Goal: Task Accomplishment & Management: Use online tool/utility

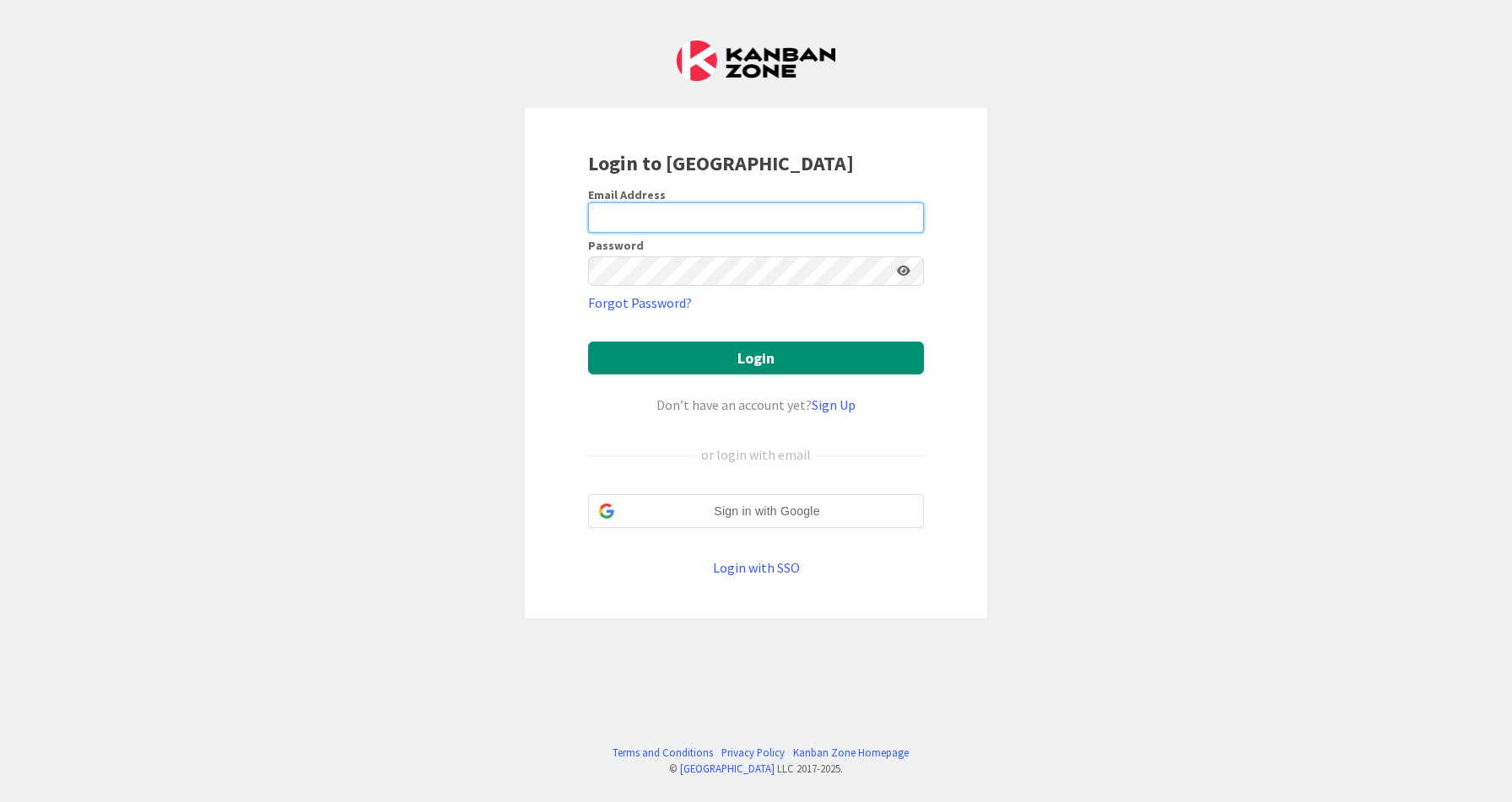
click at [644, 218] on input "email" at bounding box center [756, 217] width 336 height 30
type input "[EMAIL_ADDRESS][DOMAIN_NAME]"
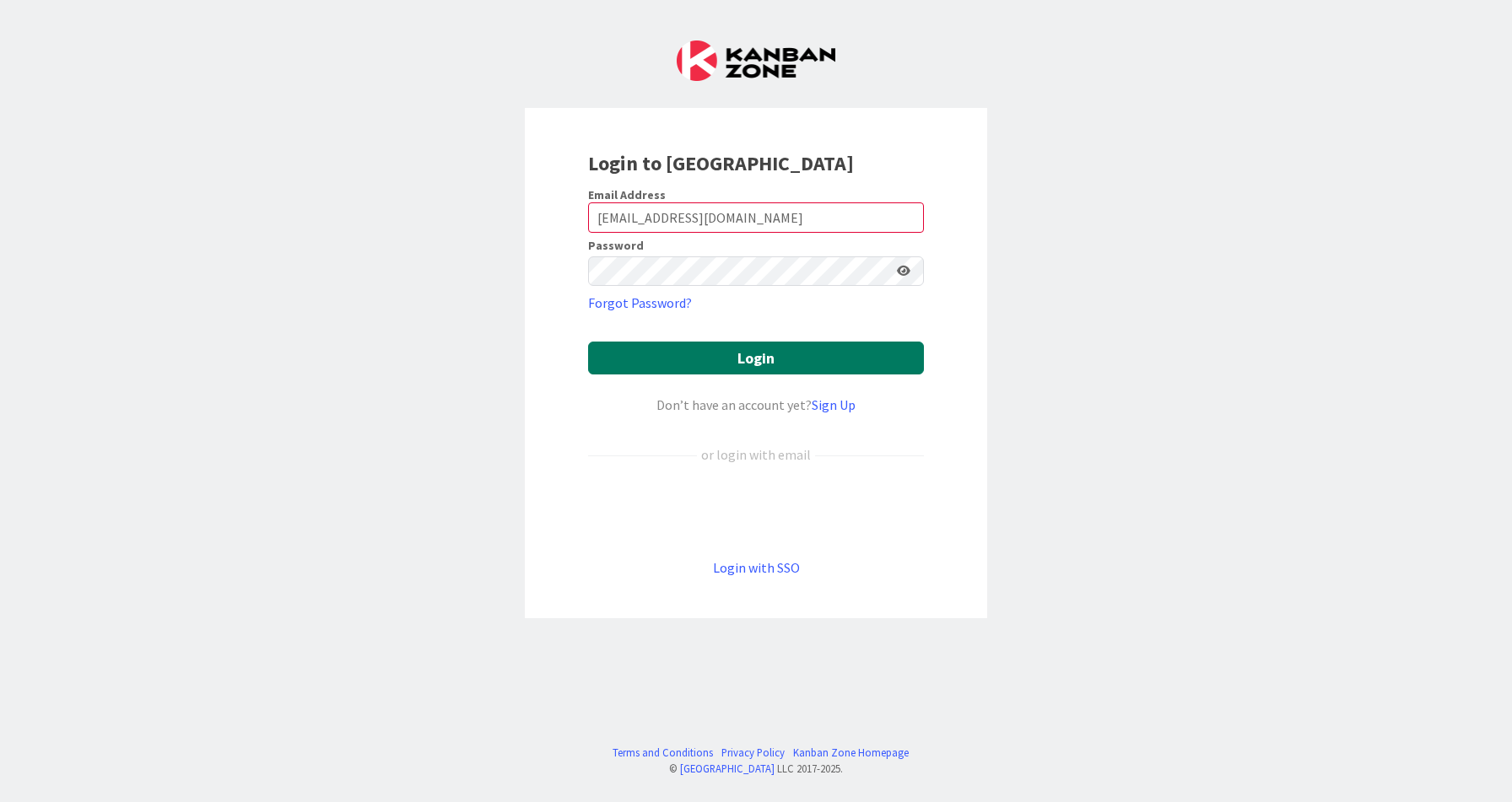
click at [712, 355] on button "Login" at bounding box center [756, 358] width 336 height 33
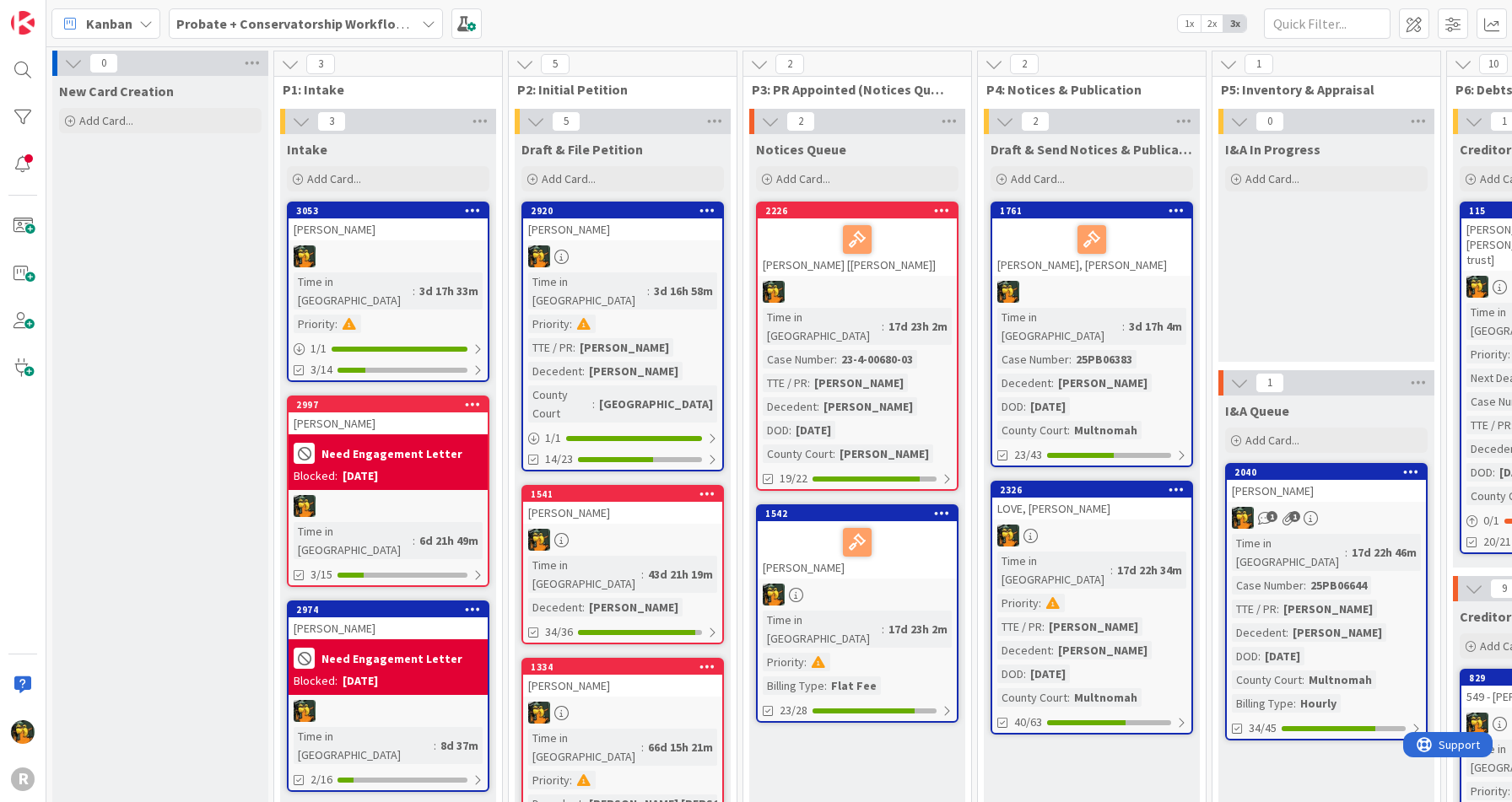
click at [120, 24] on span "Kanban" at bounding box center [109, 24] width 47 height 20
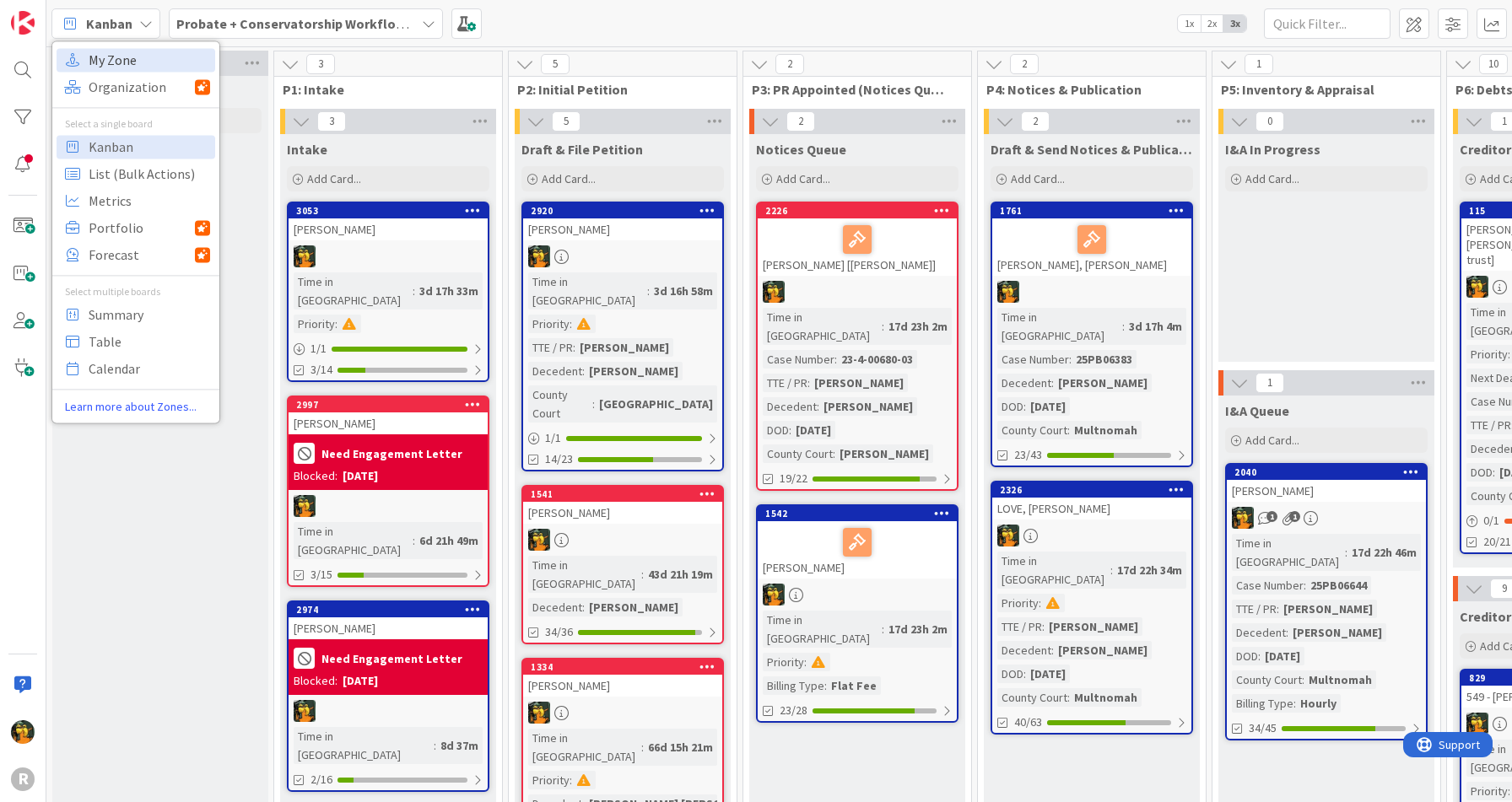
click at [134, 61] on span "My Zone" at bounding box center [150, 59] width 122 height 25
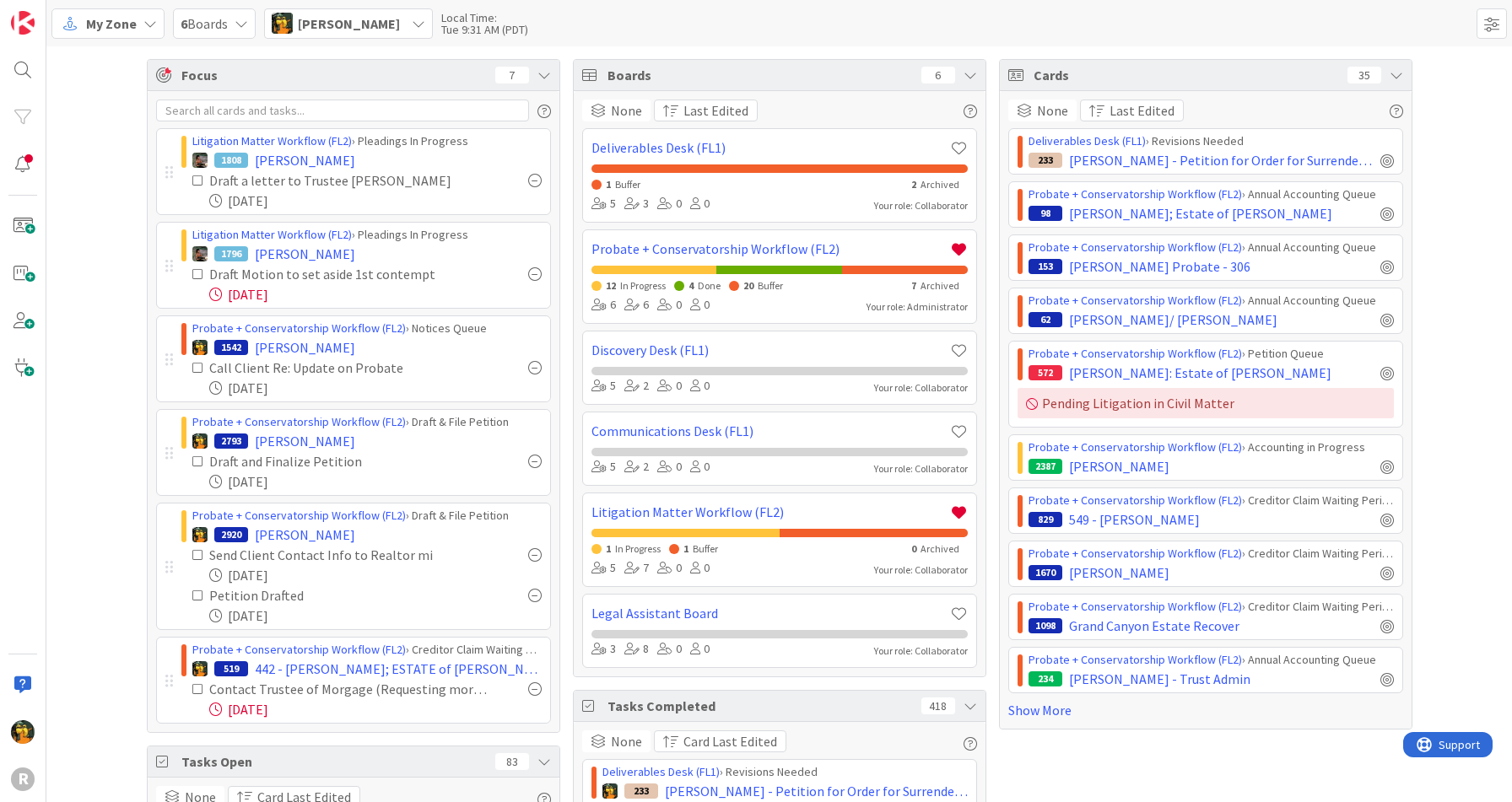
click at [121, 29] on span "My Zone" at bounding box center [111, 24] width 51 height 20
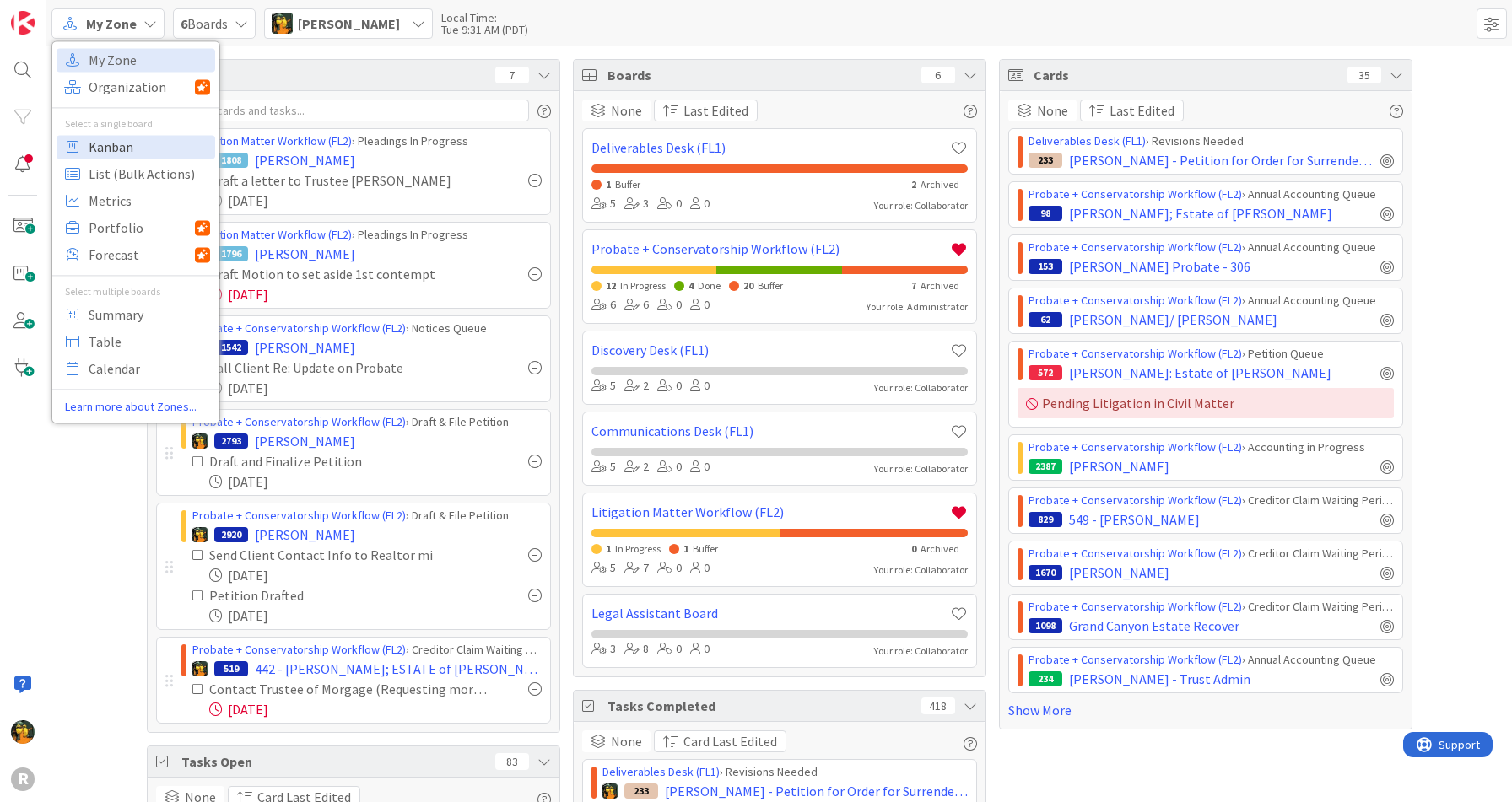
click at [139, 153] on span "Kanban" at bounding box center [150, 146] width 122 height 25
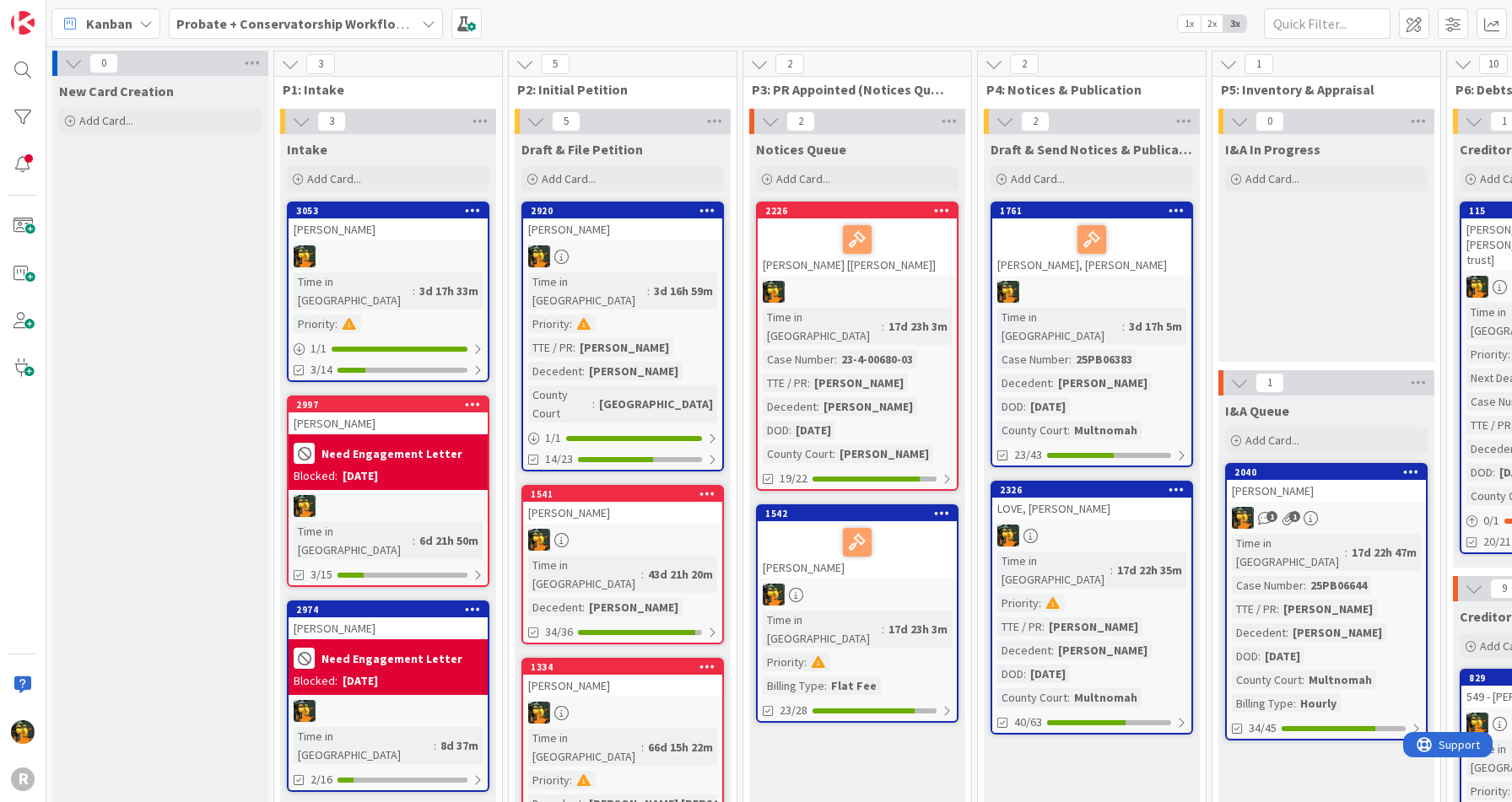
click at [339, 17] on b "Probate + Conservatorship Workflow (FL2)" at bounding box center [307, 23] width 262 height 17
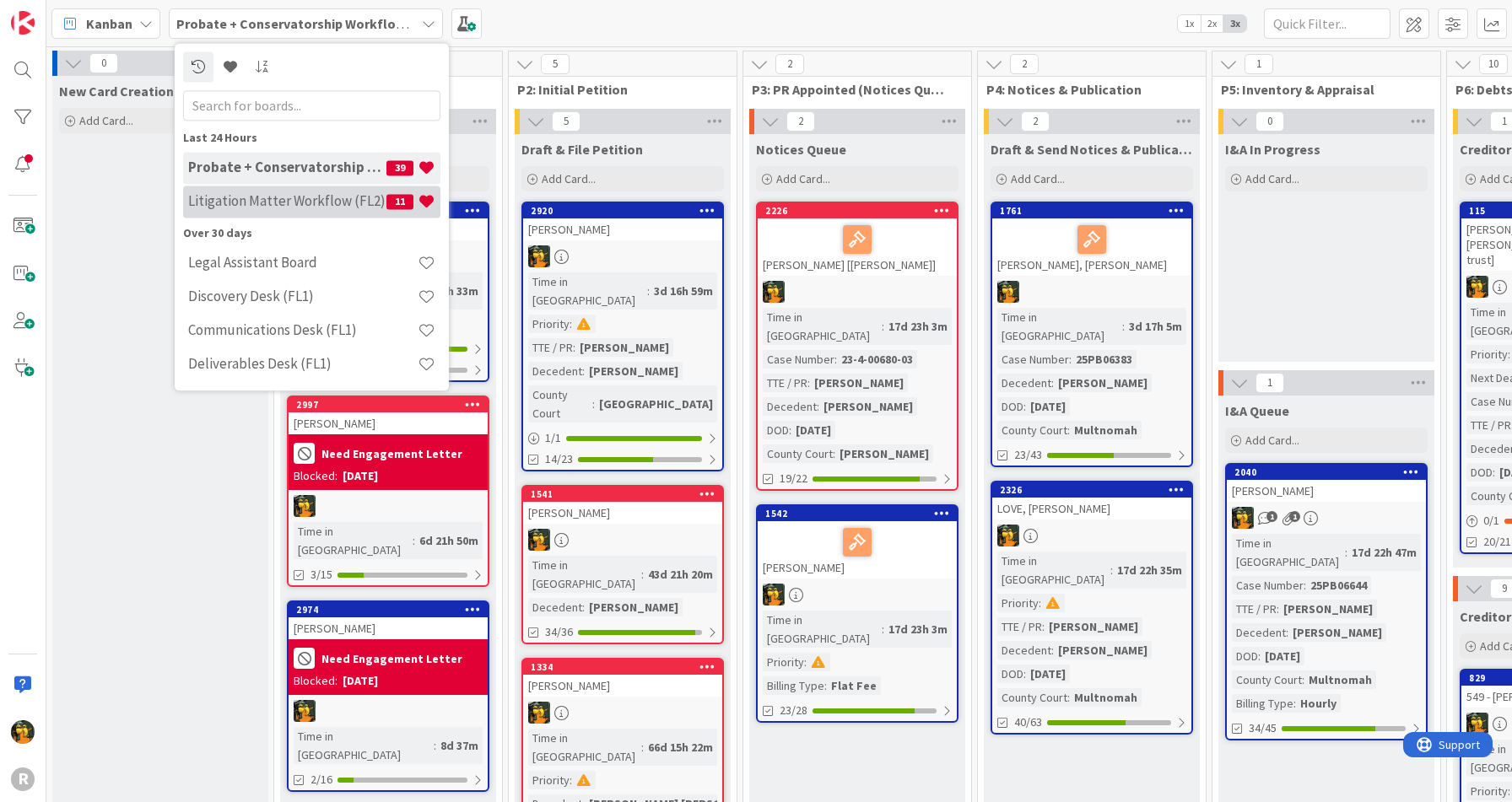
click at [282, 200] on h4 "Litigation Matter Workflow (FL2)" at bounding box center [287, 201] width 199 height 17
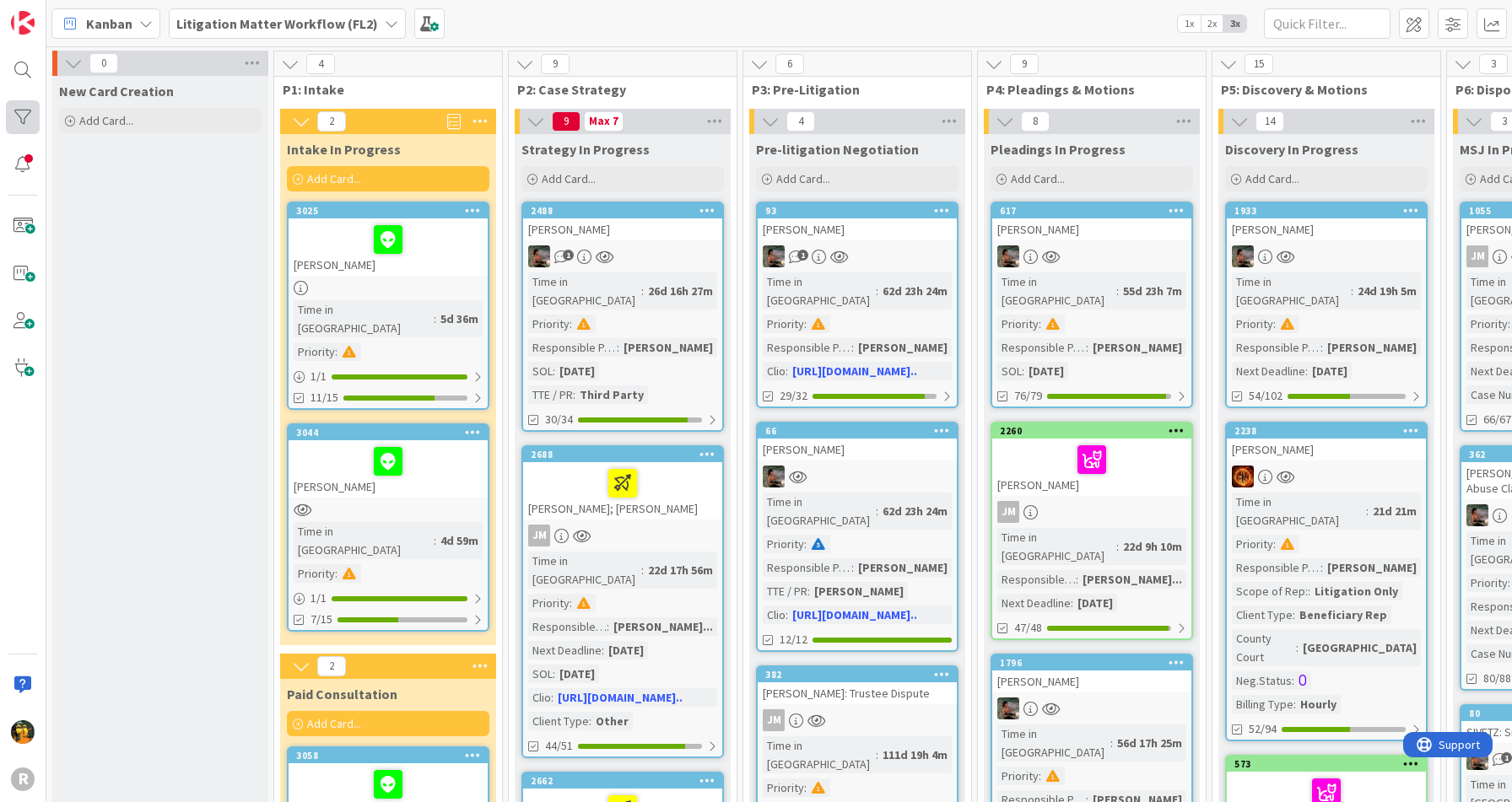
click at [17, 120] on div at bounding box center [23, 118] width 34 height 34
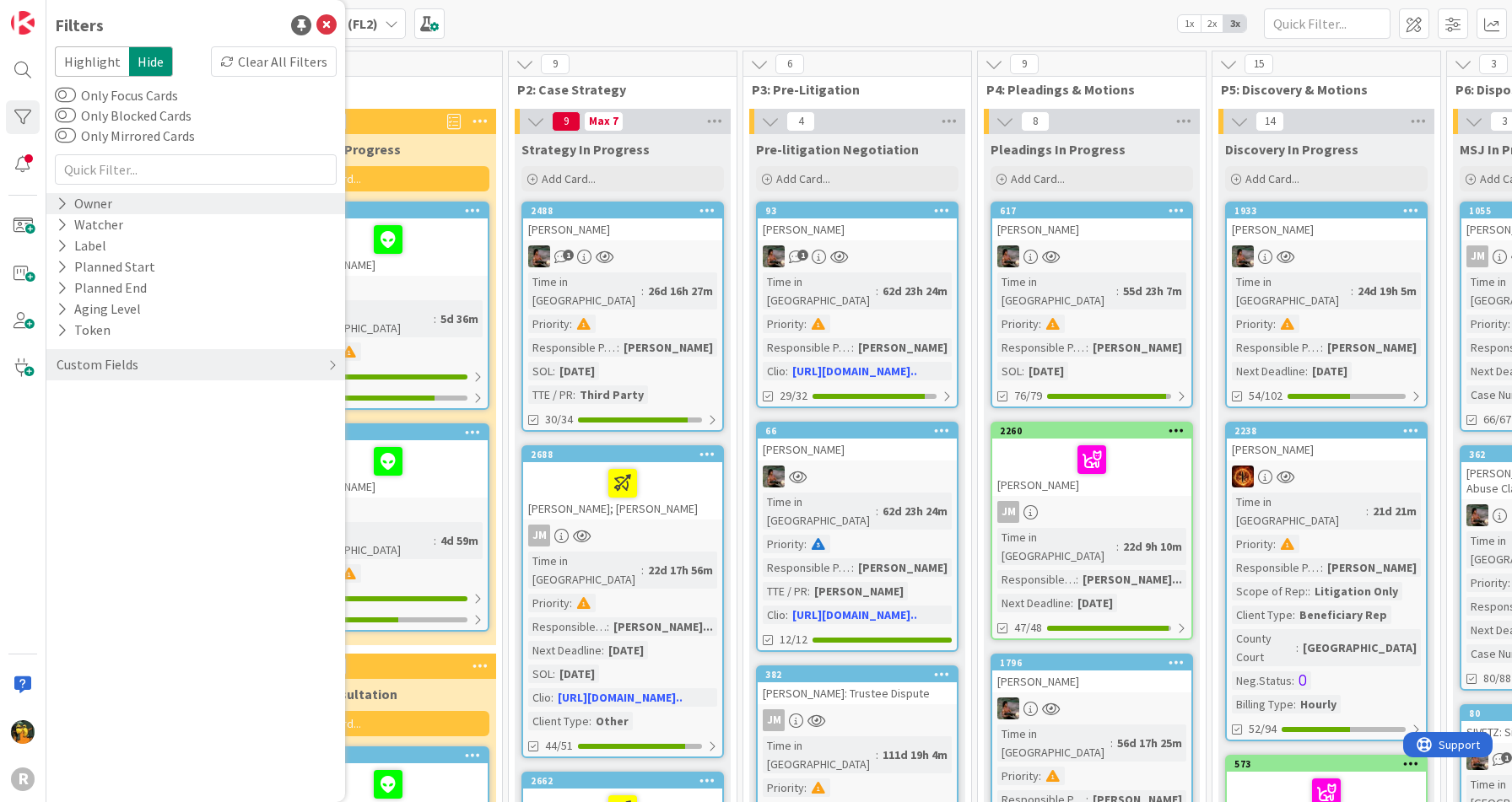
click at [158, 207] on div "Owner" at bounding box center [196, 203] width 298 height 21
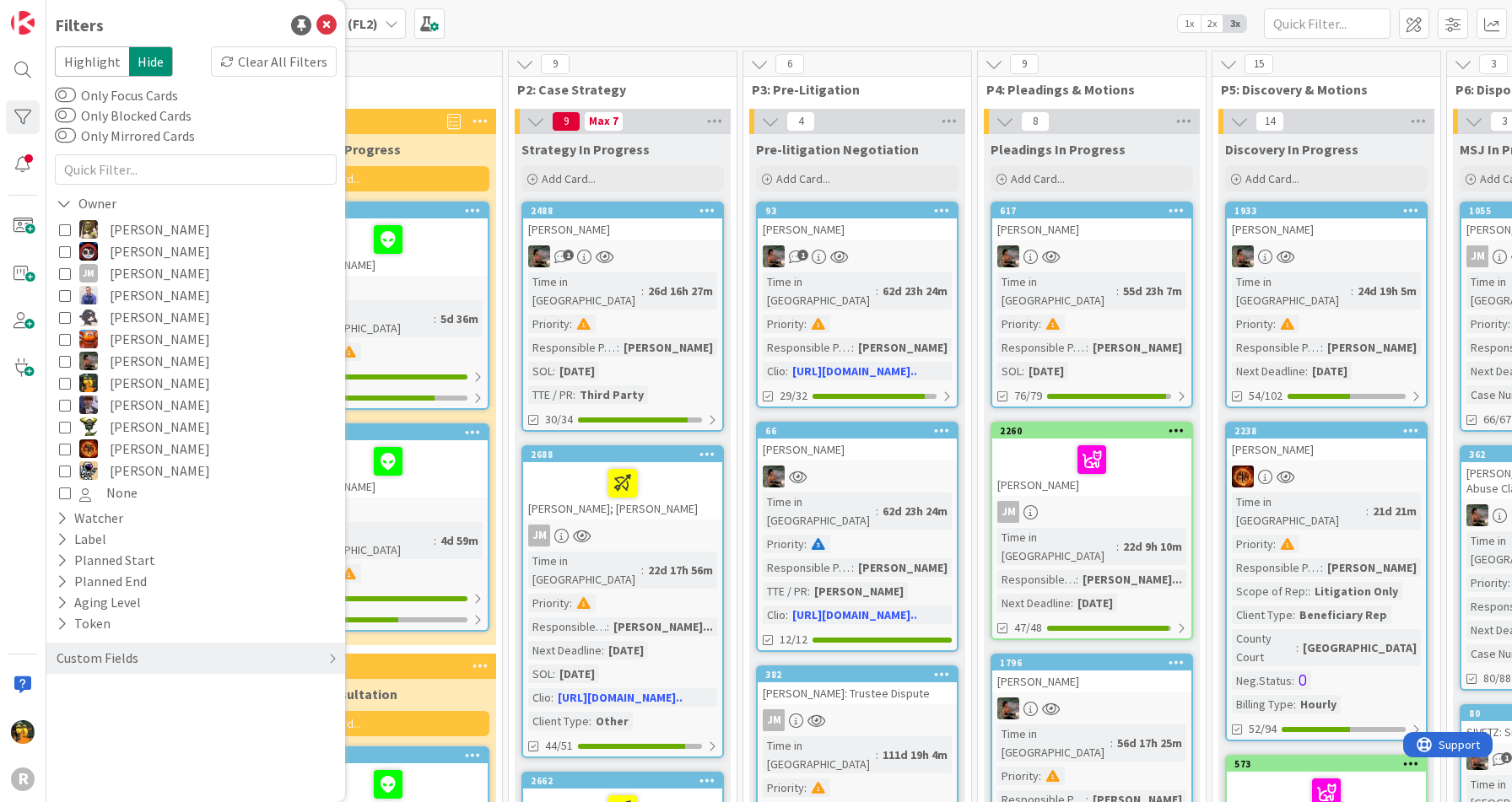
click at [64, 448] on icon at bounding box center [65, 449] width 12 height 12
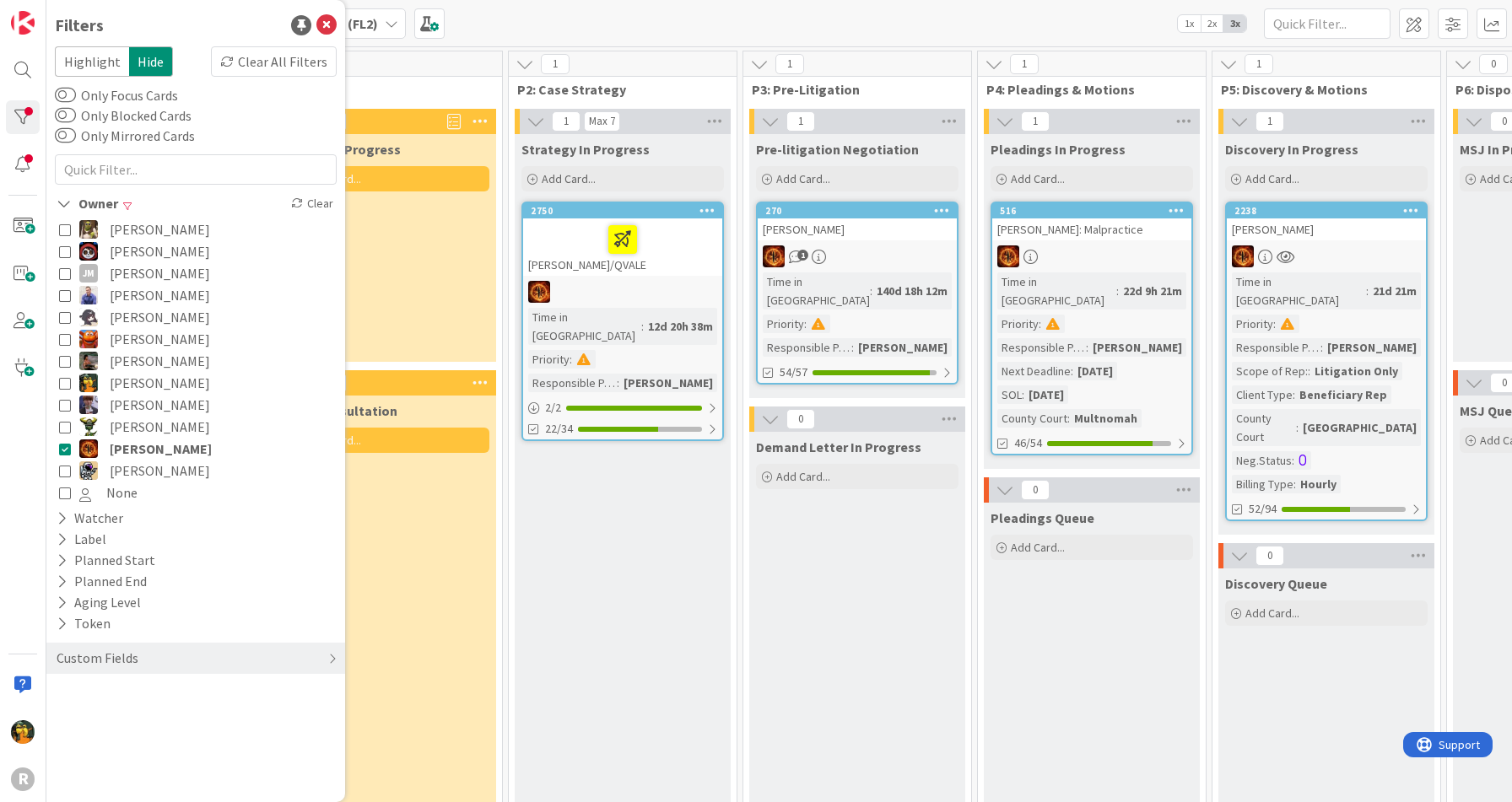
click at [67, 358] on icon at bounding box center [65, 361] width 12 height 12
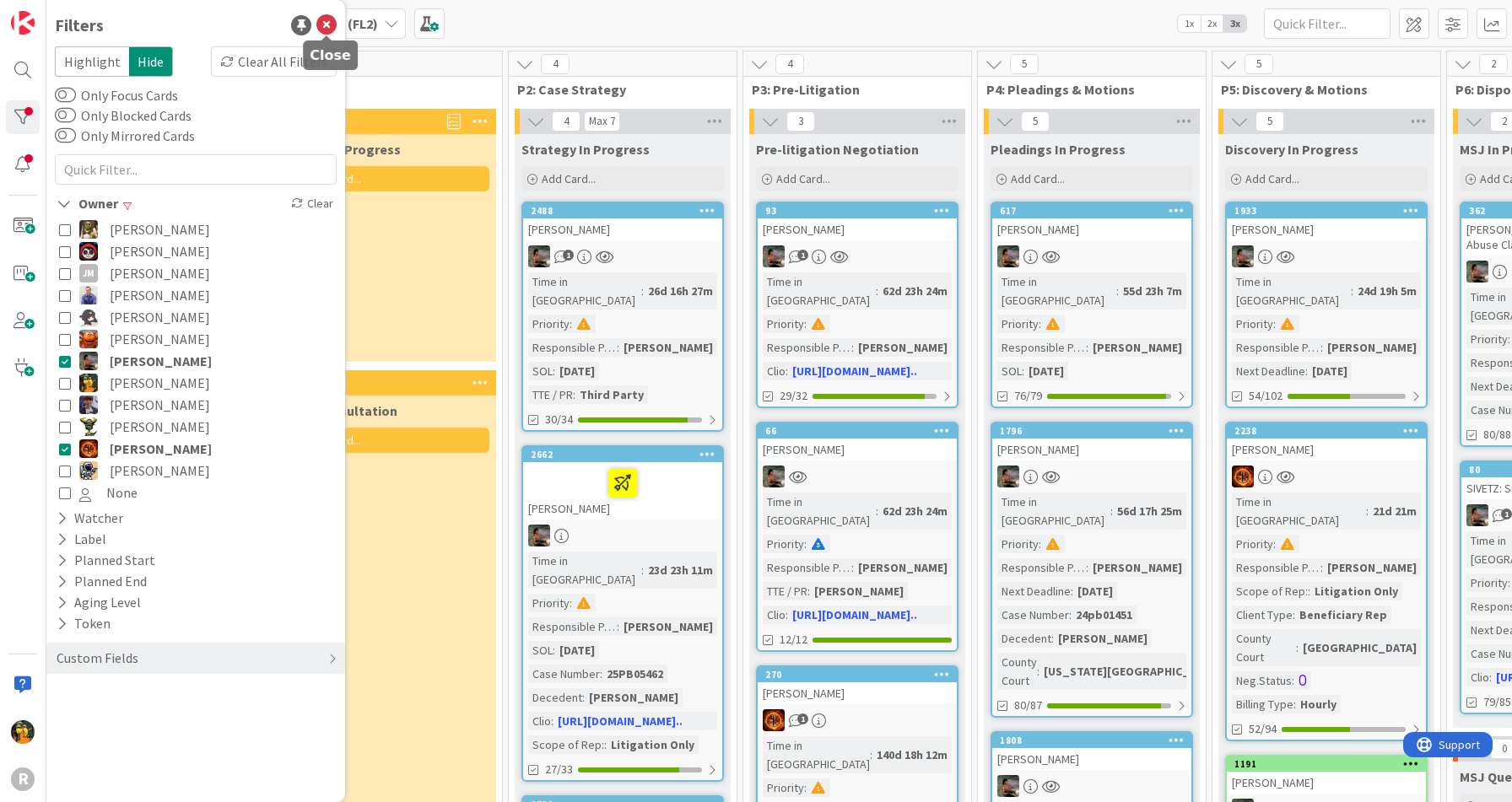
click at [325, 23] on icon at bounding box center [326, 25] width 20 height 20
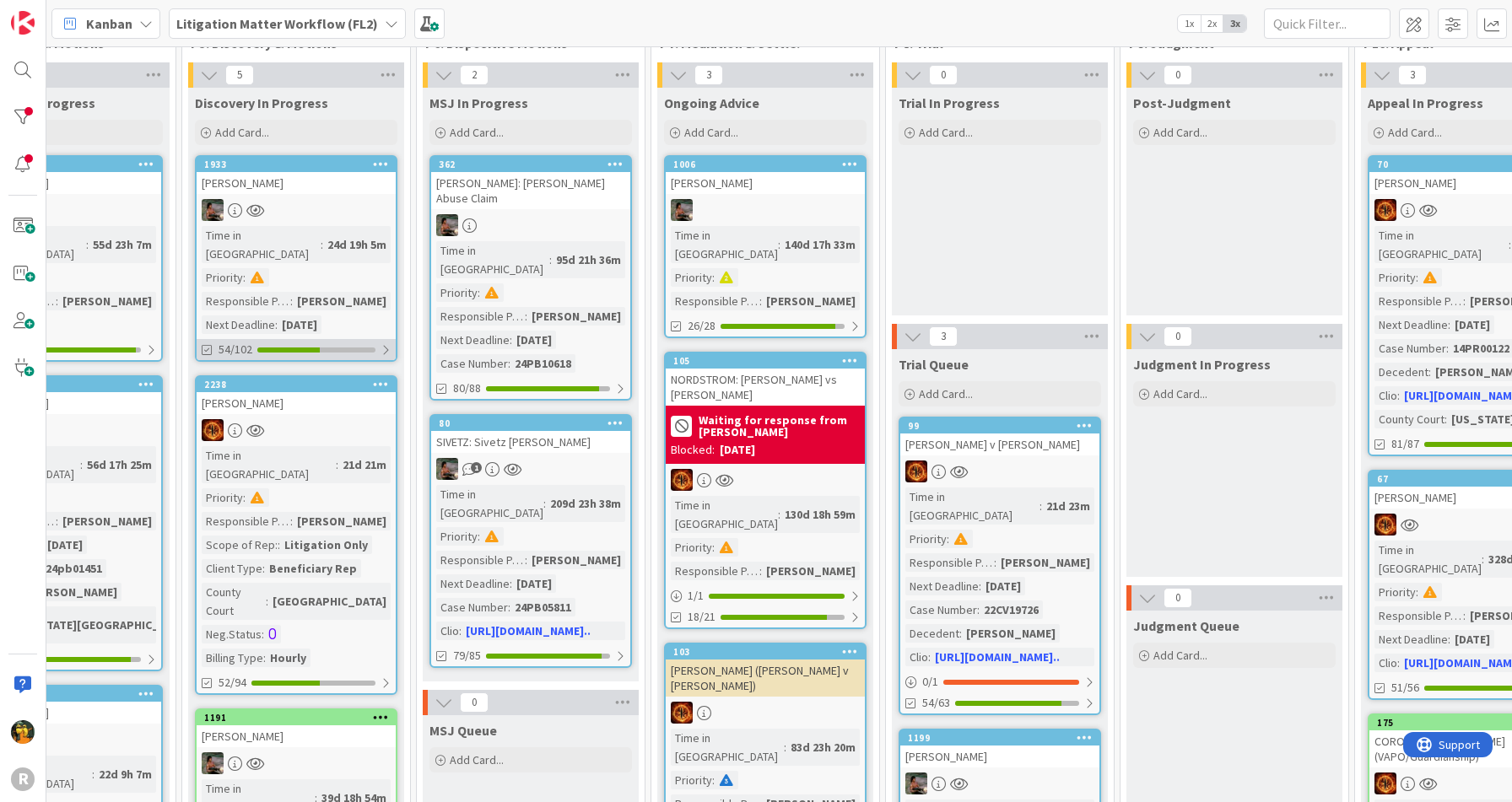
scroll to position [46, 1031]
click at [24, 119] on div at bounding box center [23, 118] width 34 height 34
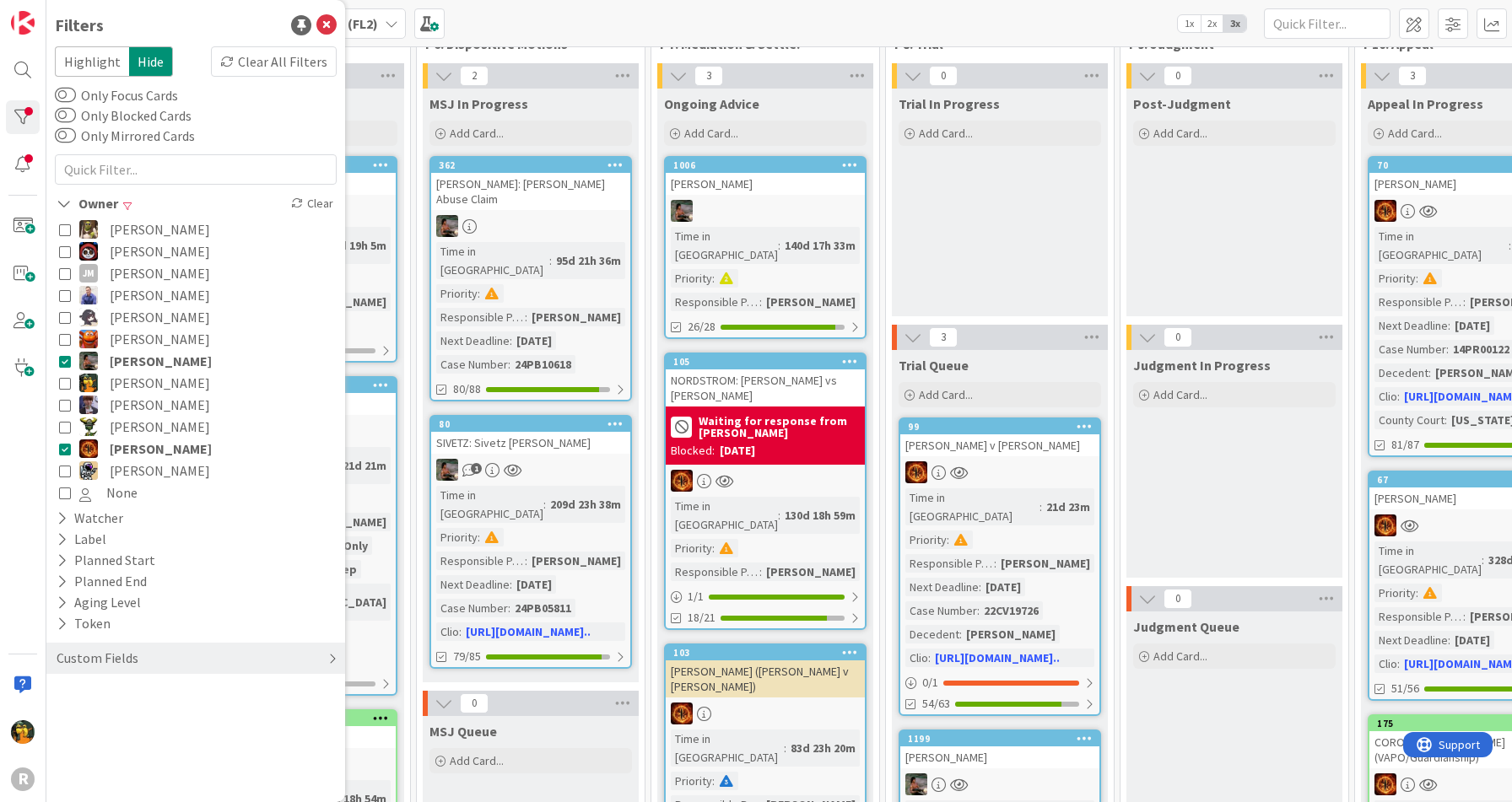
click at [110, 656] on div "Custom Fields" at bounding box center [97, 657] width 85 height 21
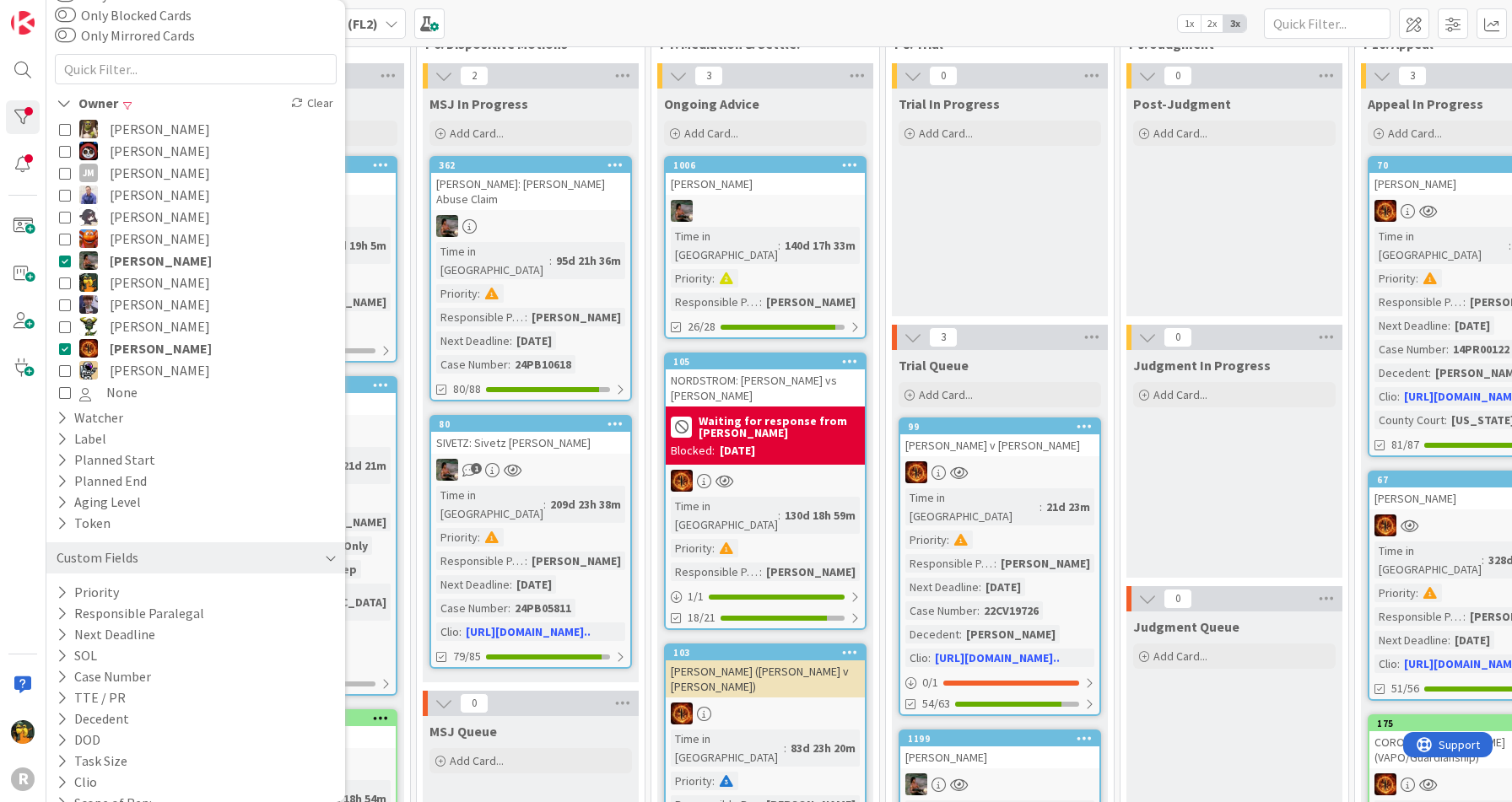
scroll to position [117, 0]
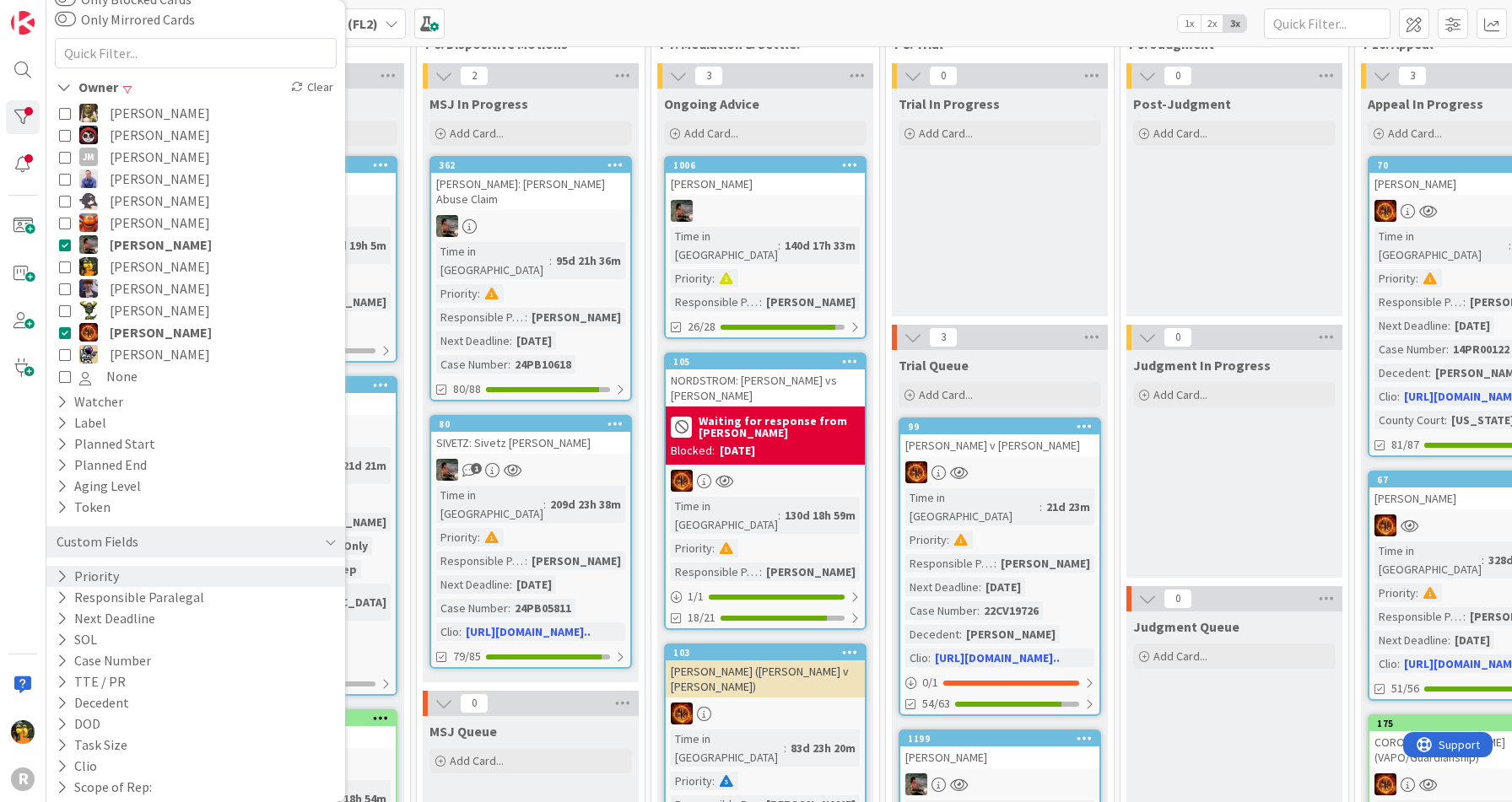
click at [99, 580] on button "Priority" at bounding box center [88, 576] width 66 height 21
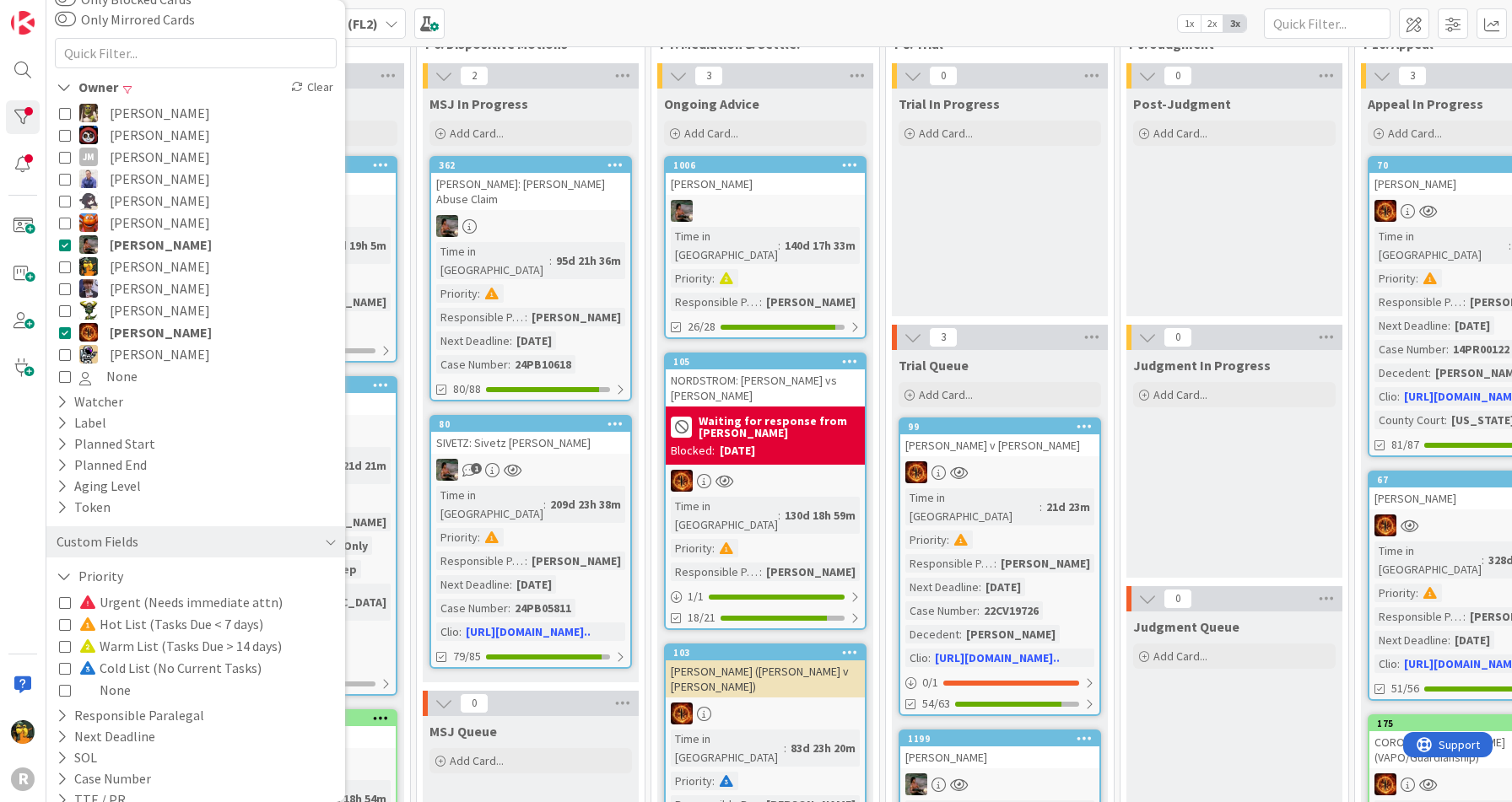
click at [61, 604] on icon at bounding box center [65, 602] width 12 height 12
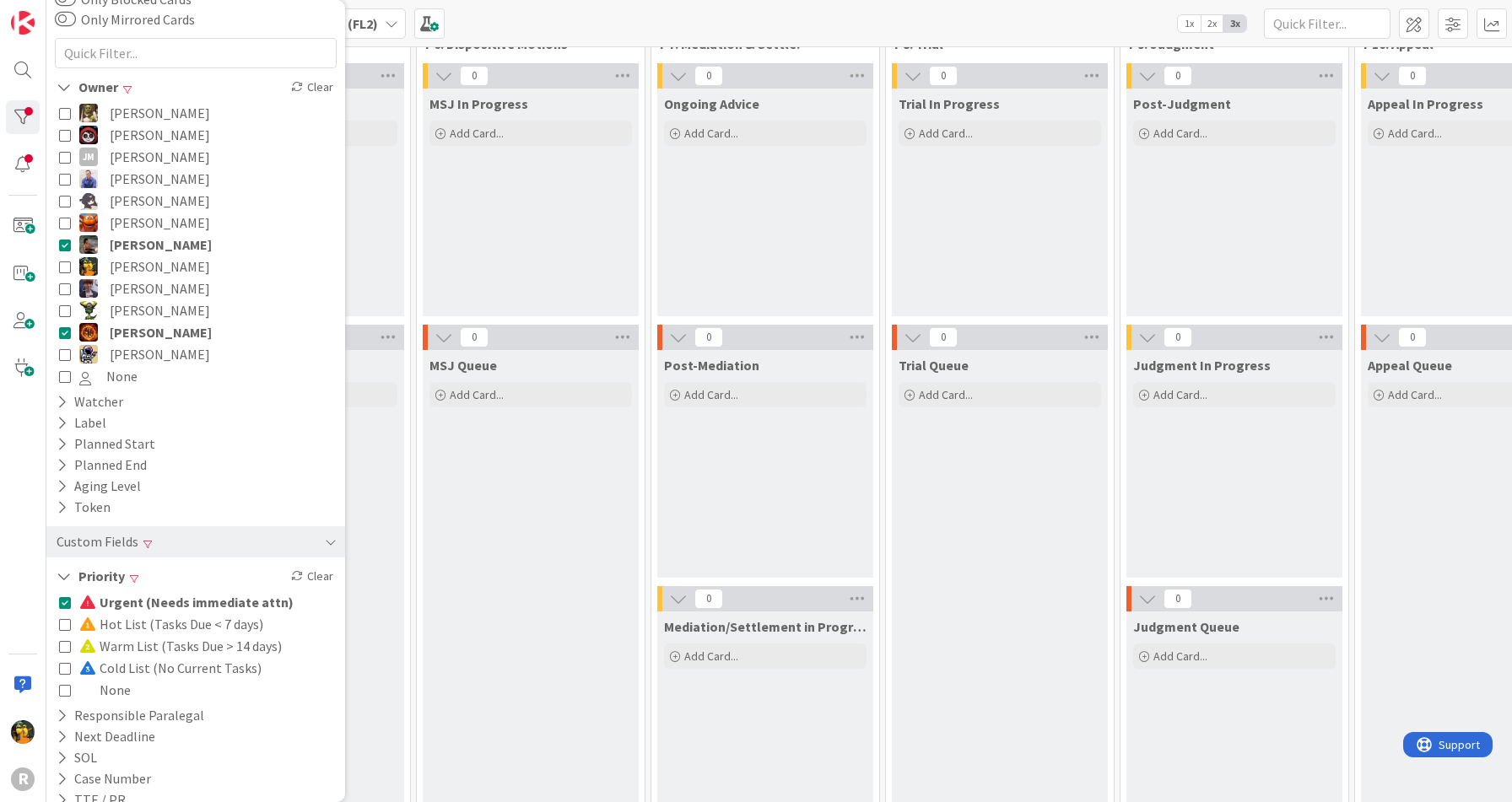
click at [66, 620] on icon at bounding box center [65, 624] width 12 height 12
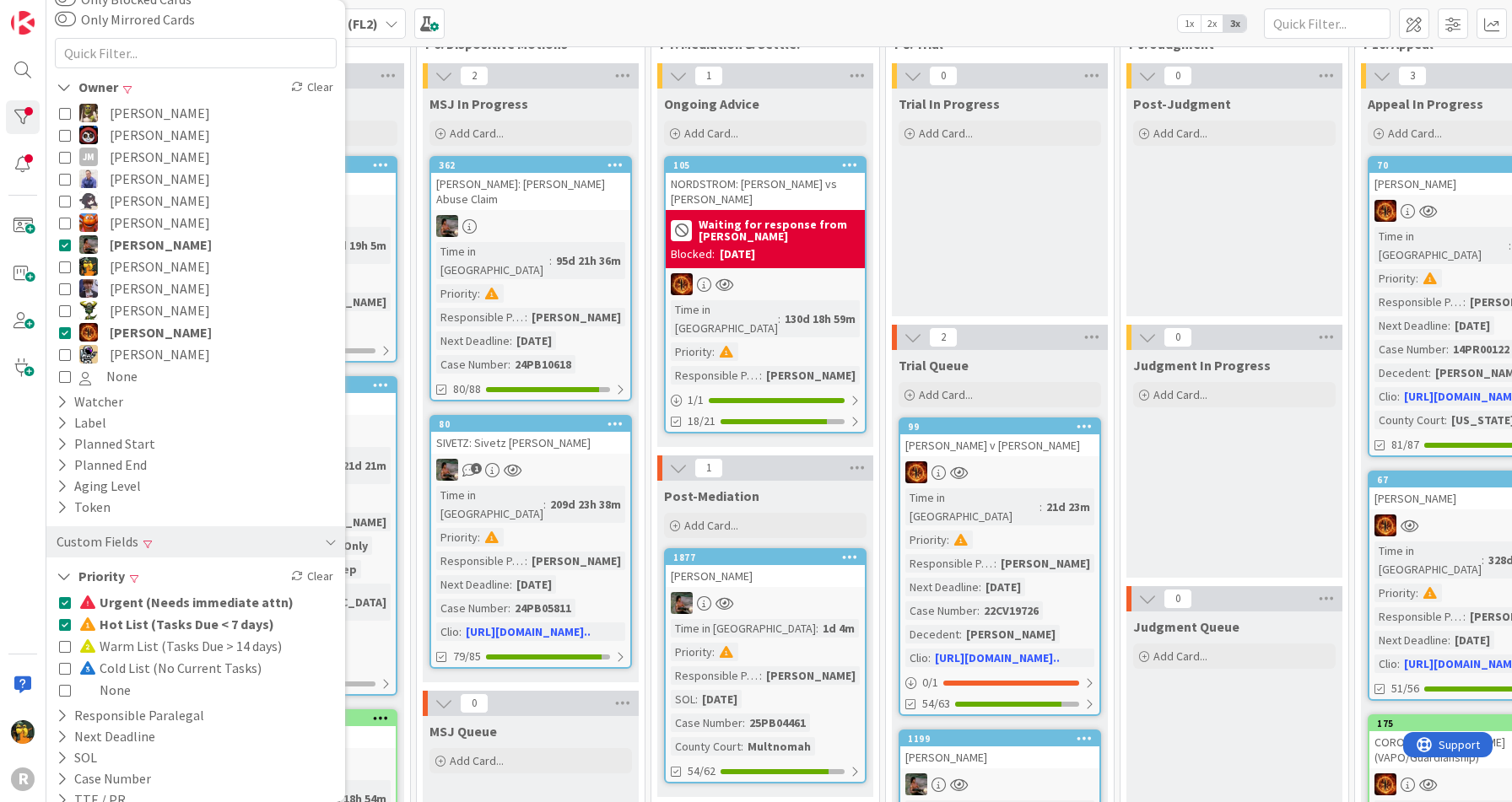
click at [1006, 232] on div "Trial In Progress Add Card..." at bounding box center [1000, 202] width 216 height 227
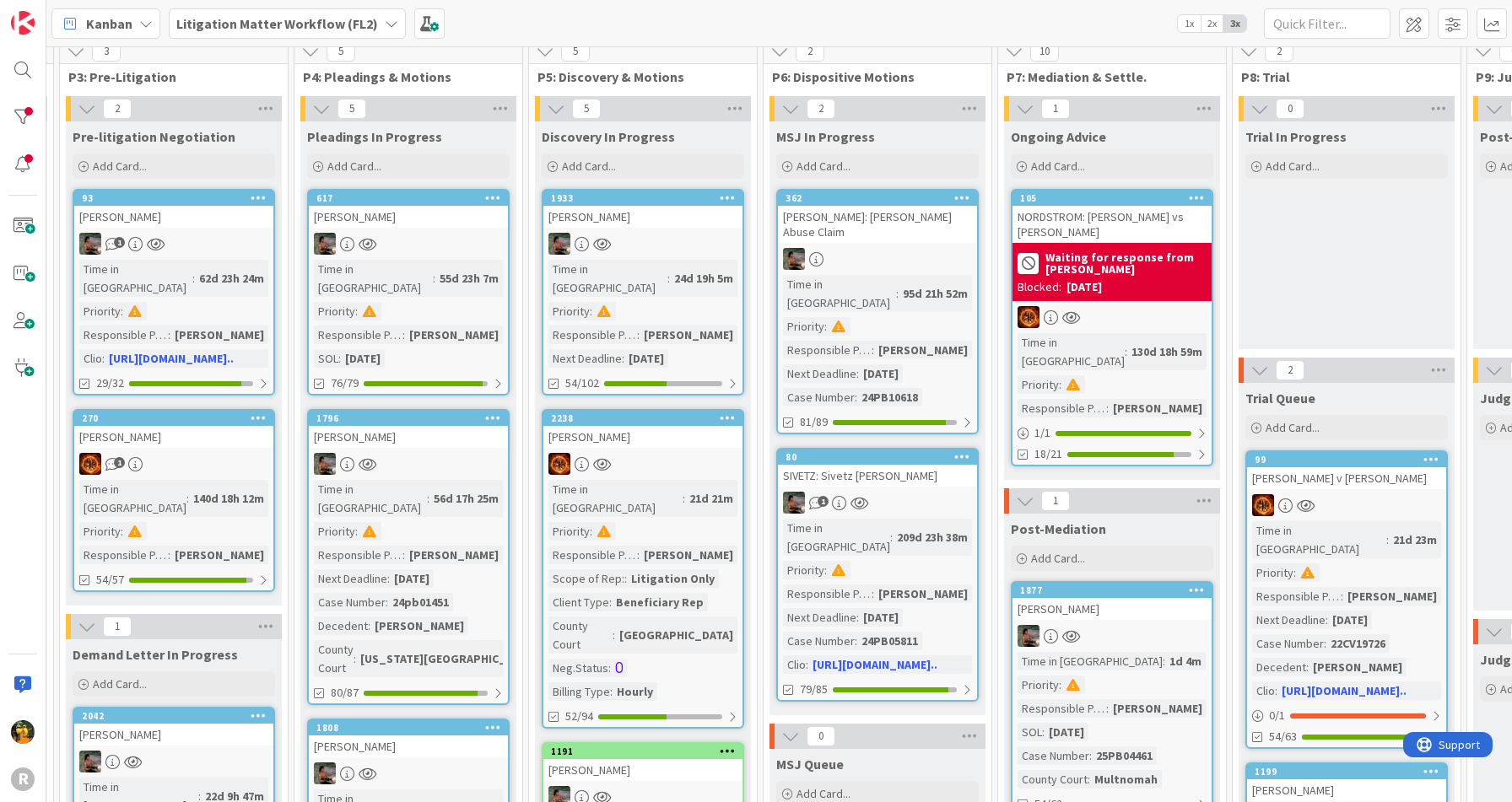
scroll to position [0, 684]
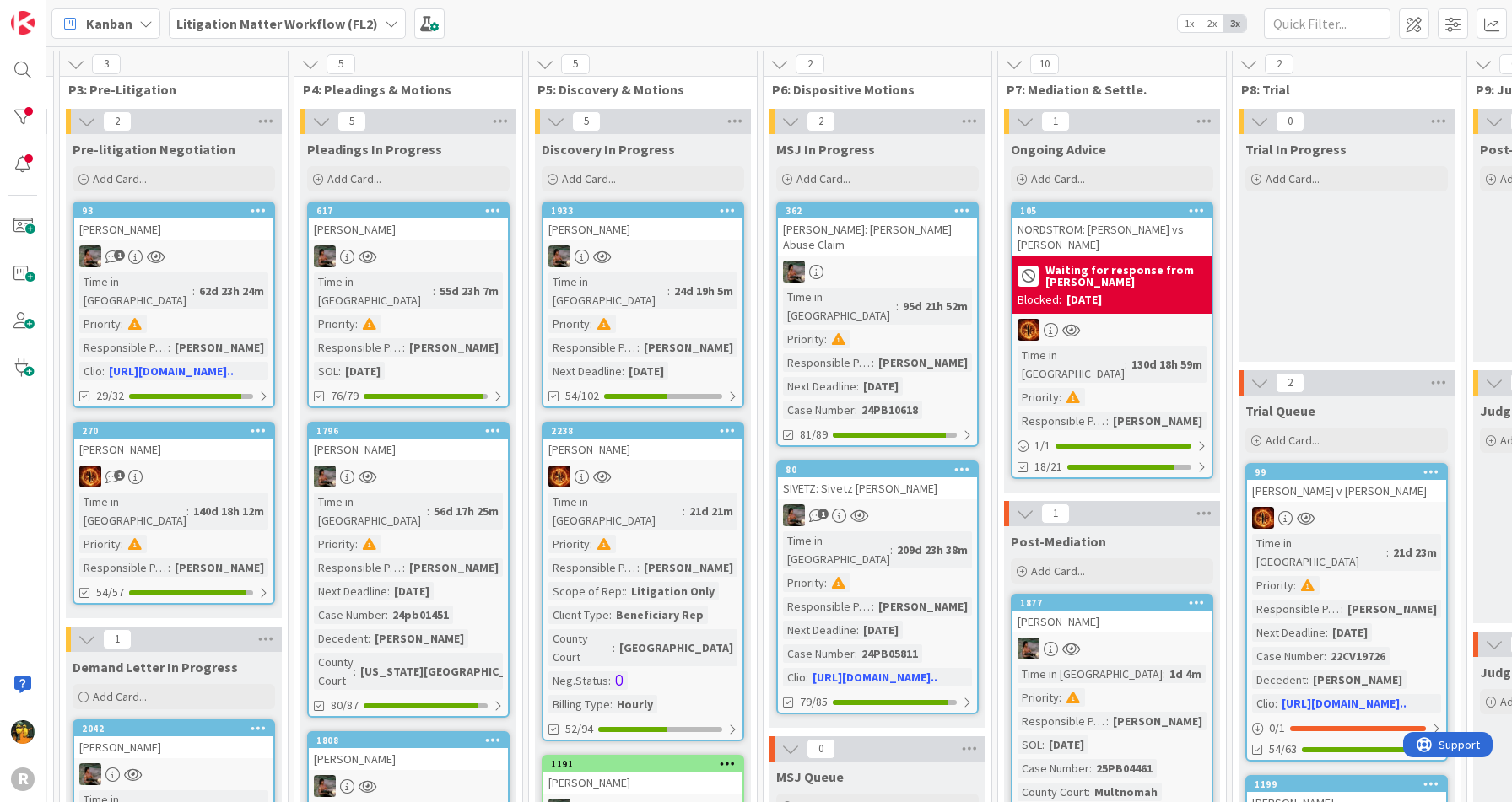
click at [936, 40] on div "Kanban Litigation Matter Workflow (FL2) 1x 2x 3x" at bounding box center [779, 23] width 1466 height 47
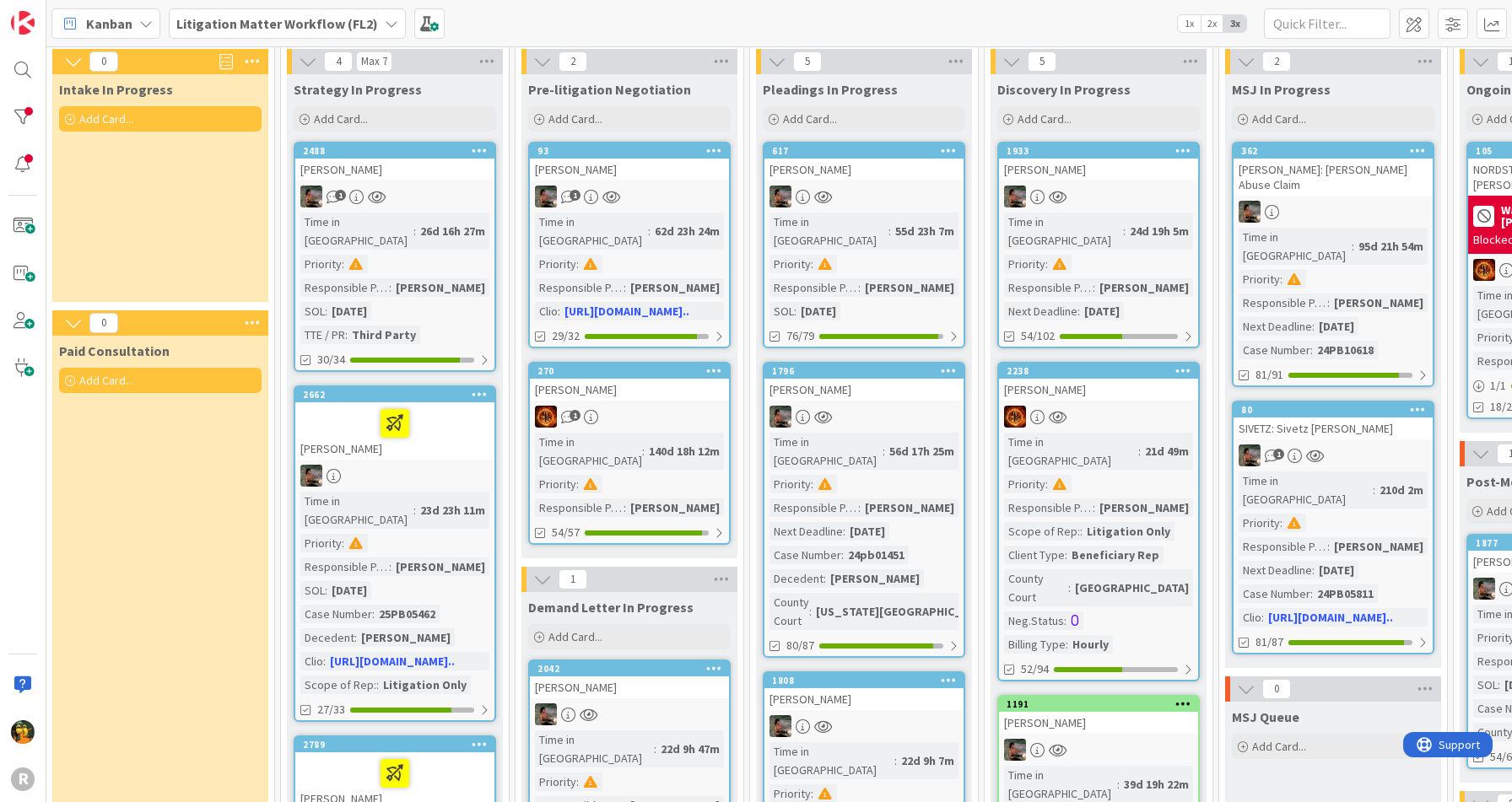
scroll to position [34, 228]
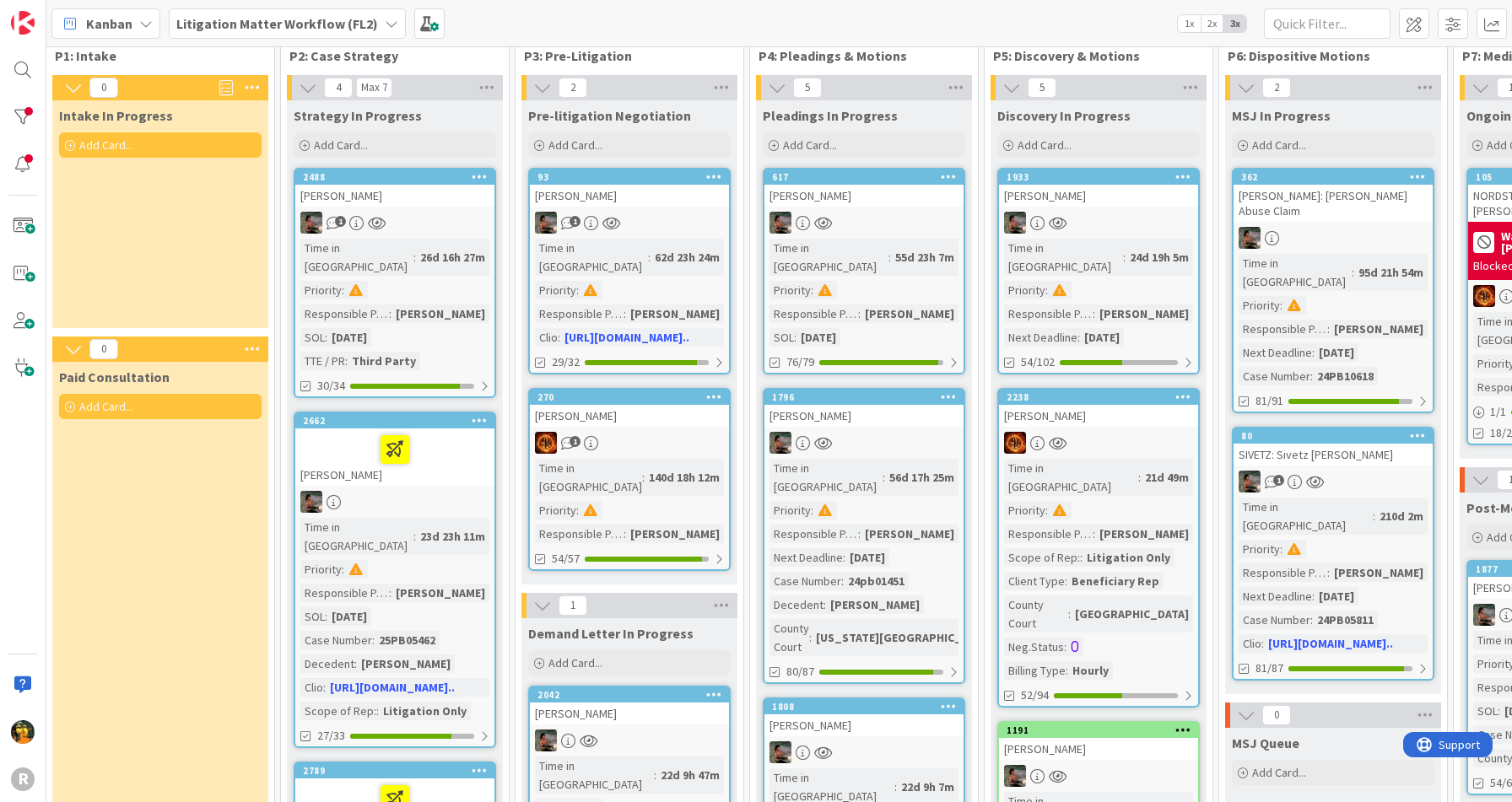
click at [456, 219] on div "1" at bounding box center [395, 222] width 200 height 22
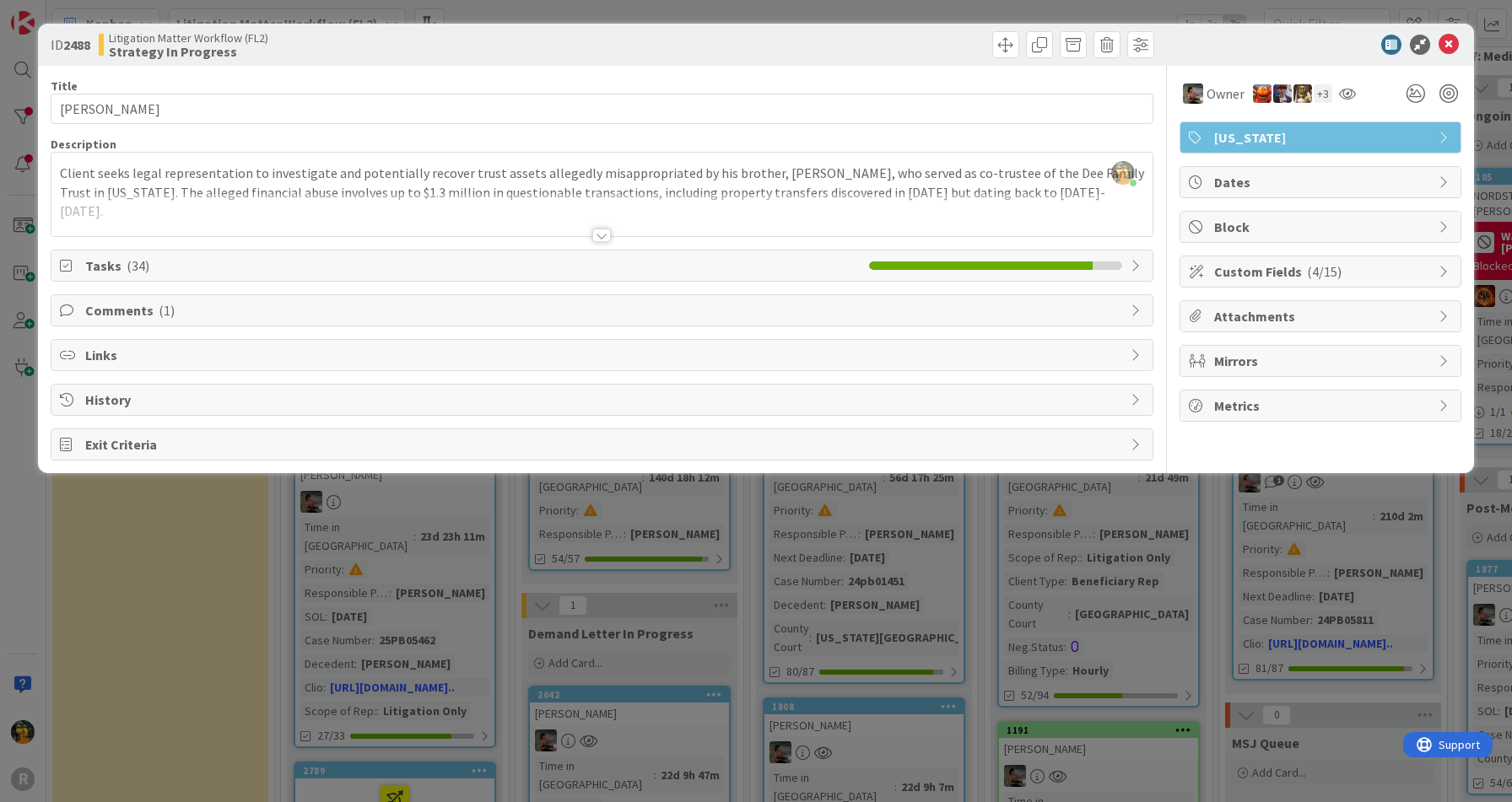
click at [256, 274] on span "Tasks ( 34 )" at bounding box center [472, 265] width 775 height 20
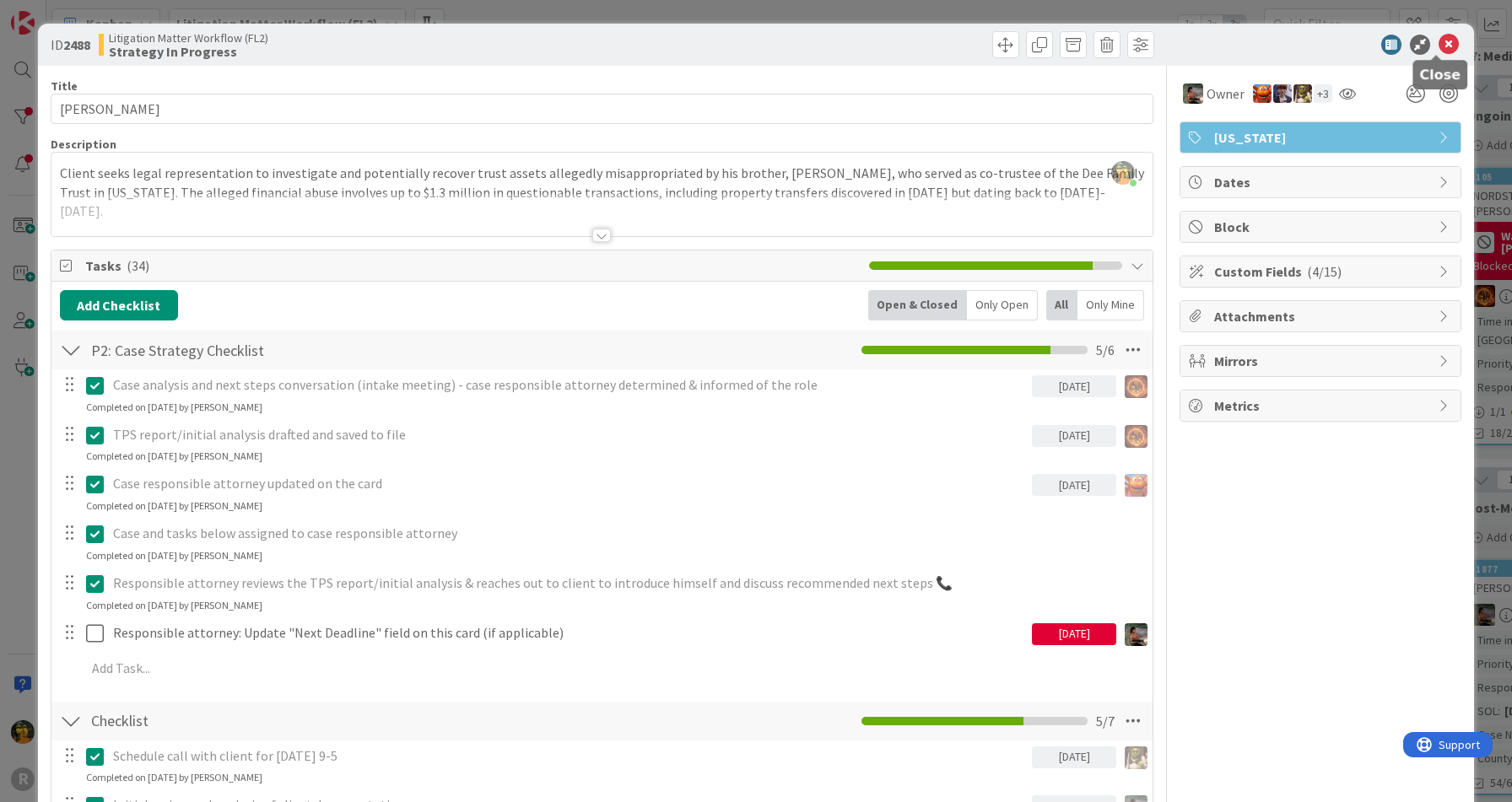
click at [1439, 38] on icon at bounding box center [1449, 45] width 20 height 20
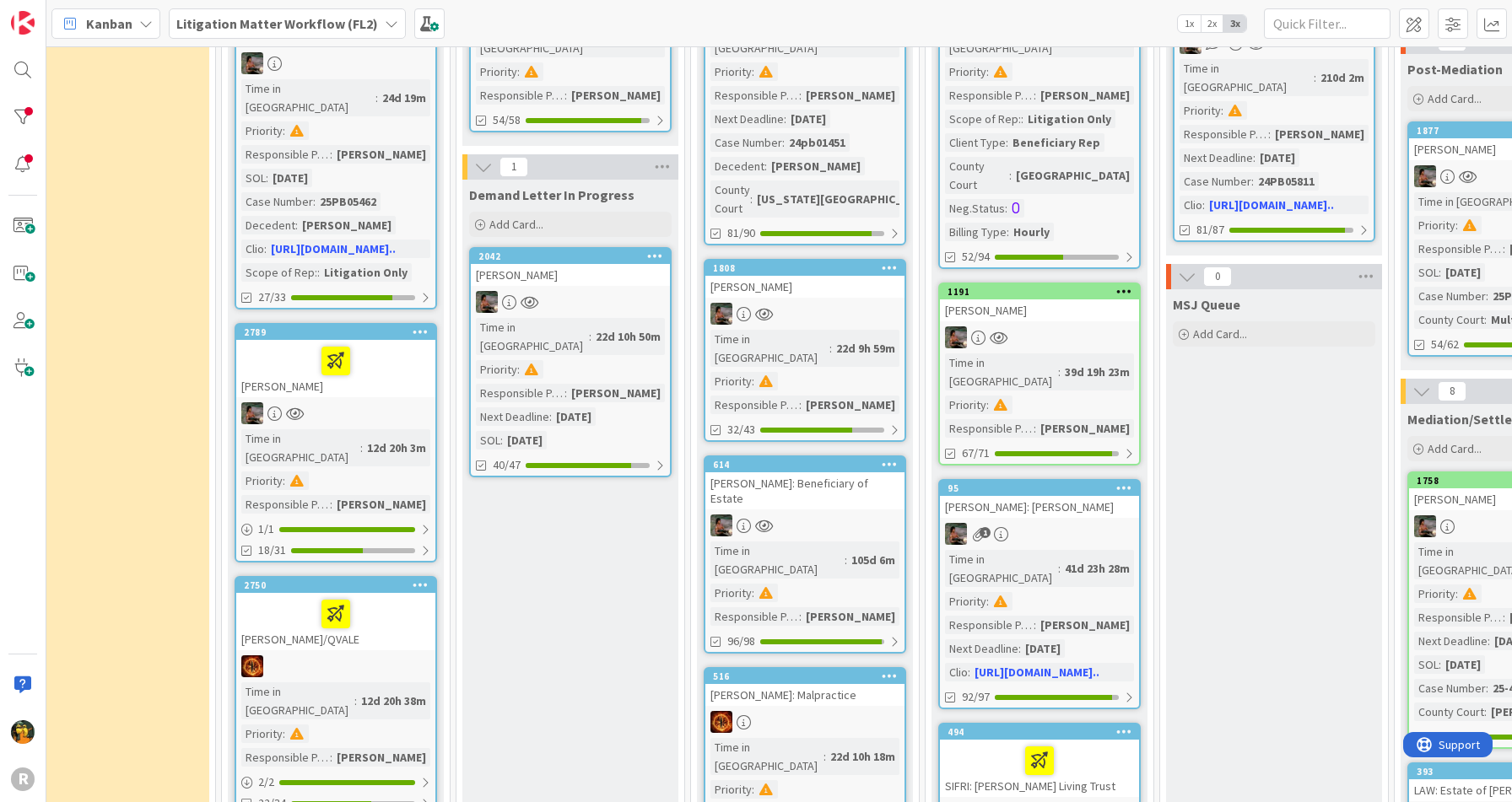
scroll to position [489, 287]
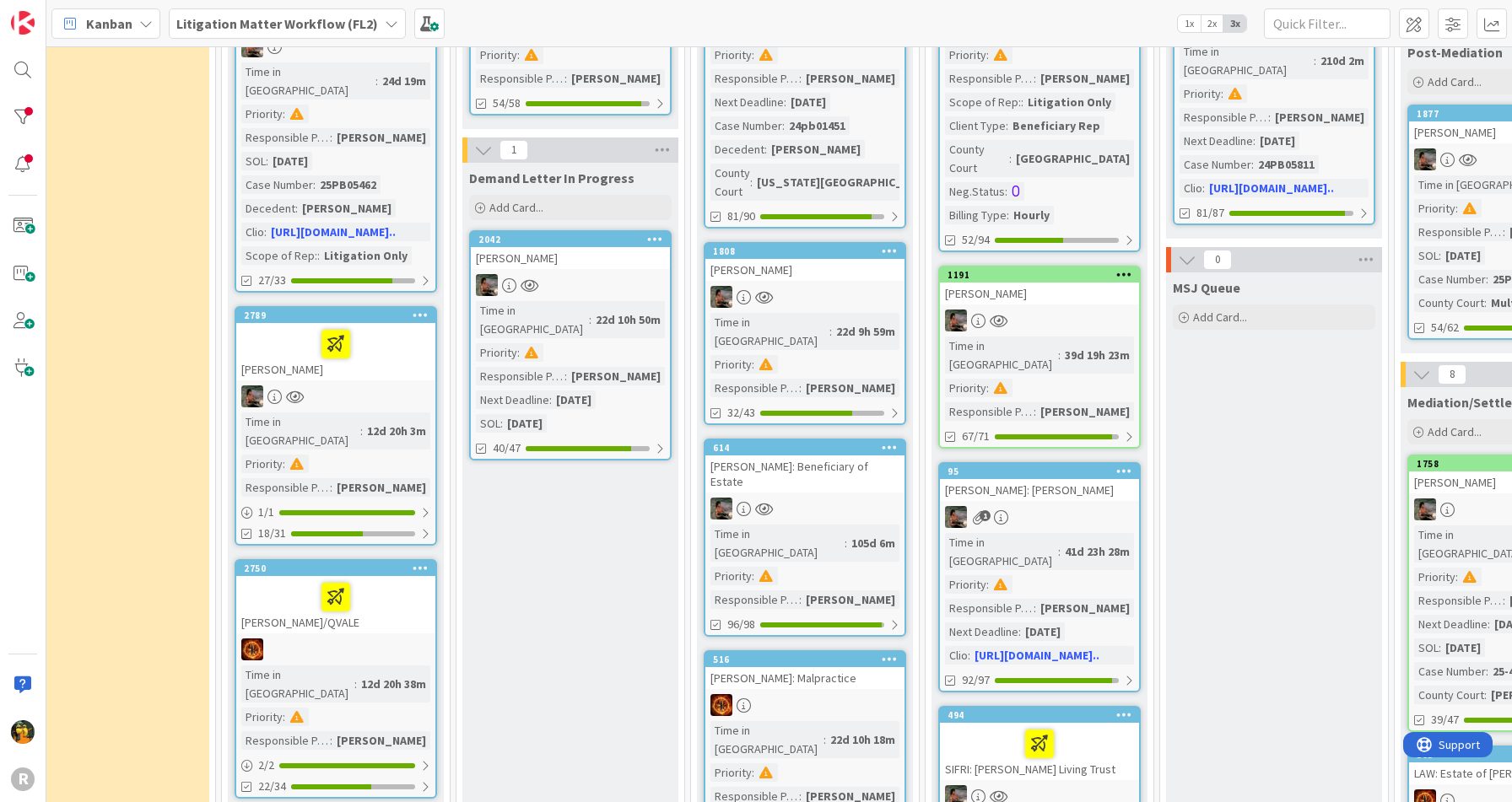
click at [412, 132] on div "Time in Column : 24d 19m Priority : Responsible Paralegal : [PERSON_NAME] [PERS…" at bounding box center [335, 164] width 189 height 202
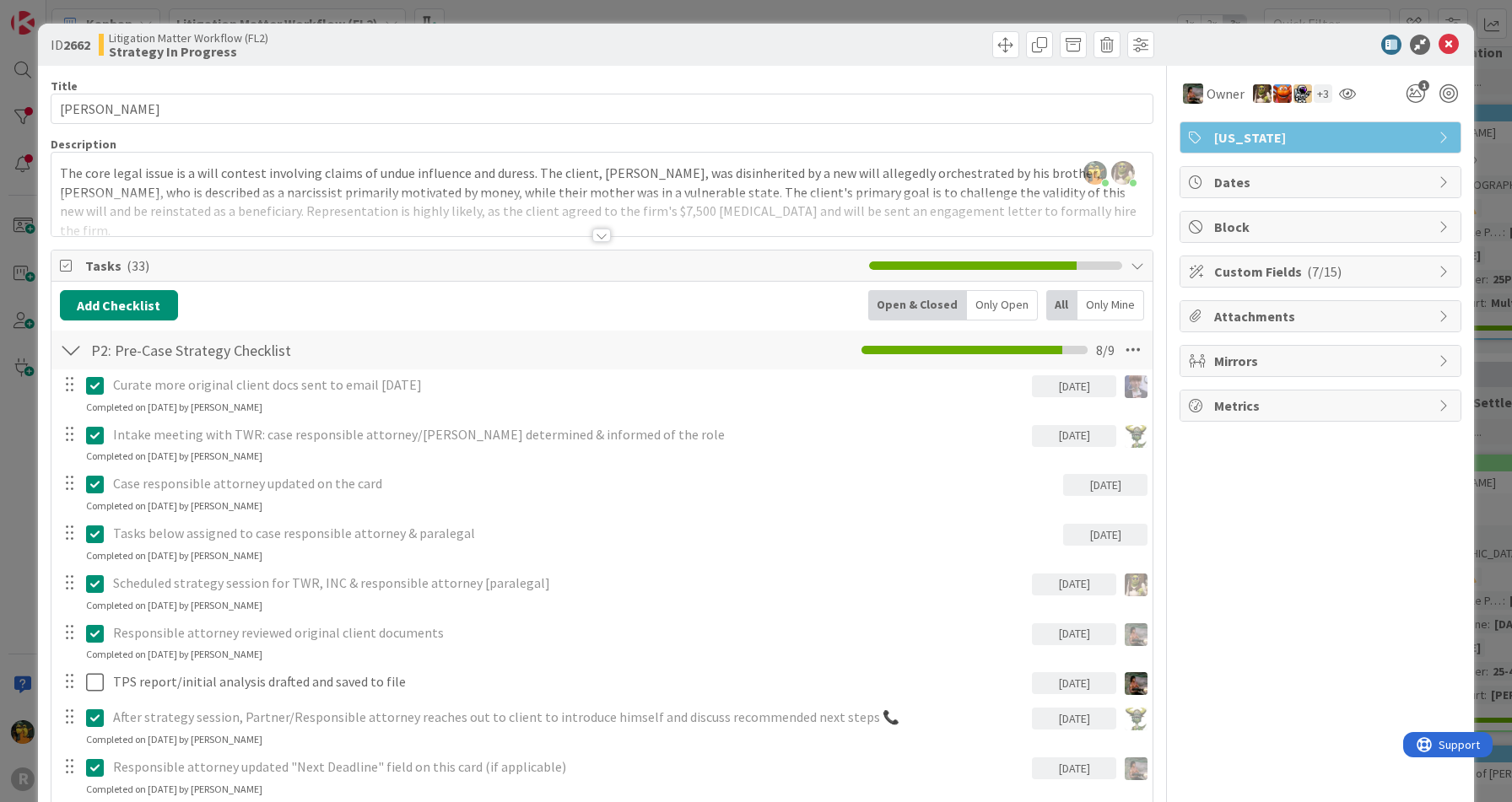
click at [593, 232] on div at bounding box center [602, 235] width 19 height 14
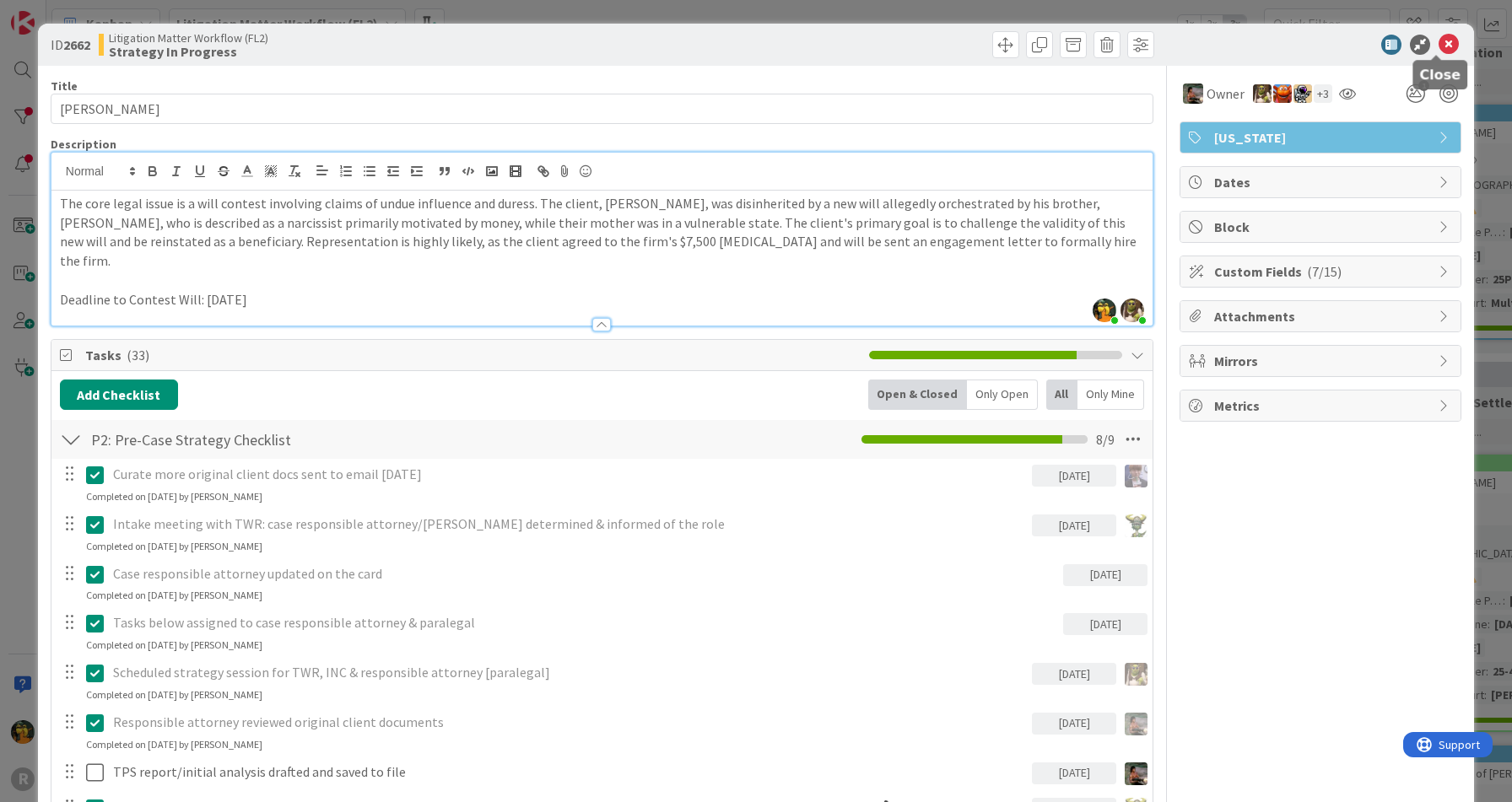
click at [1439, 42] on icon at bounding box center [1449, 45] width 20 height 20
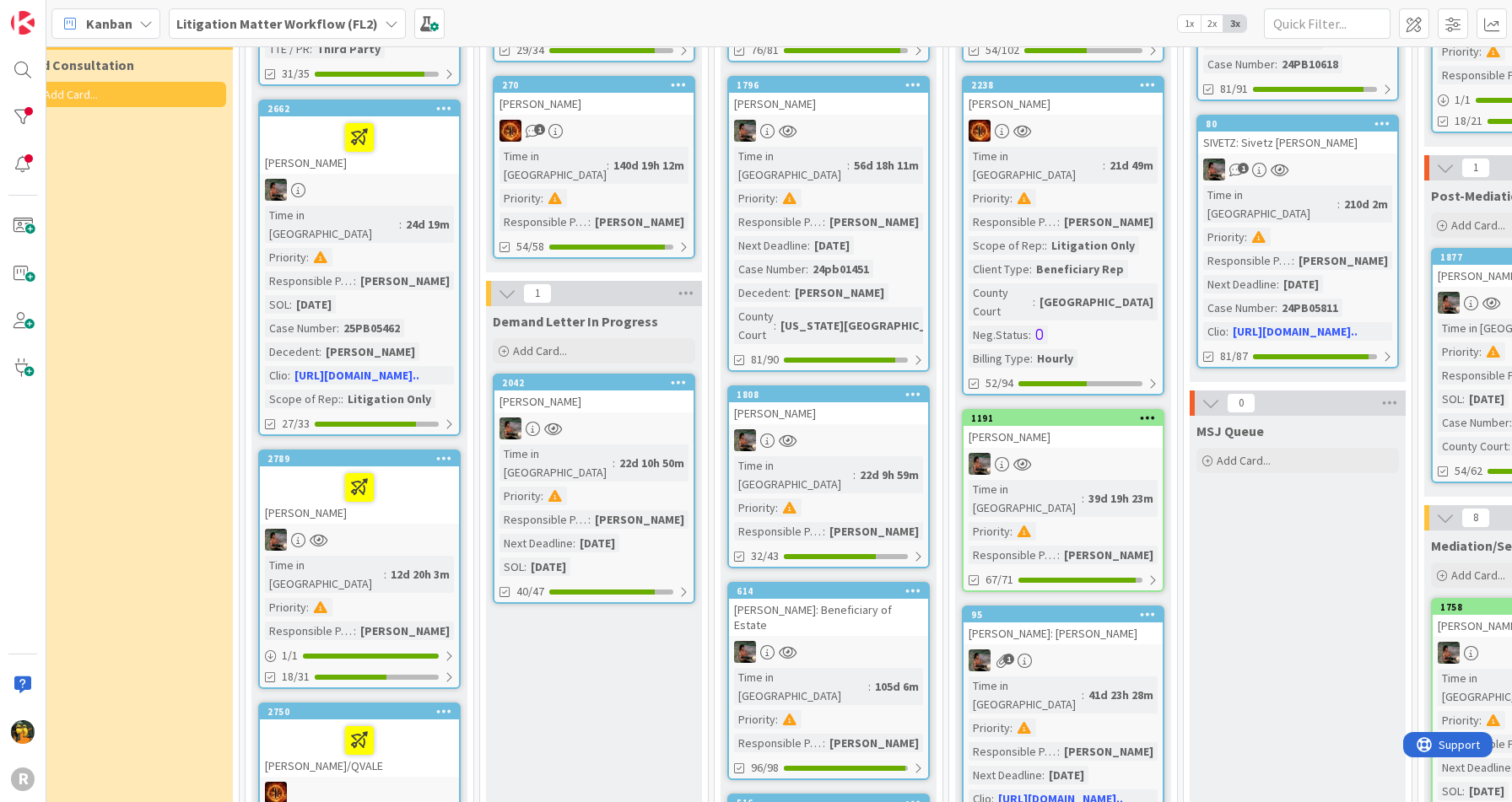
scroll to position [347, 263]
click at [406, 154] on div "2662 [PERSON_NAME] Time in Column : 24d 19m Priority : Responsible Paralegal : …" at bounding box center [359, 266] width 203 height 336
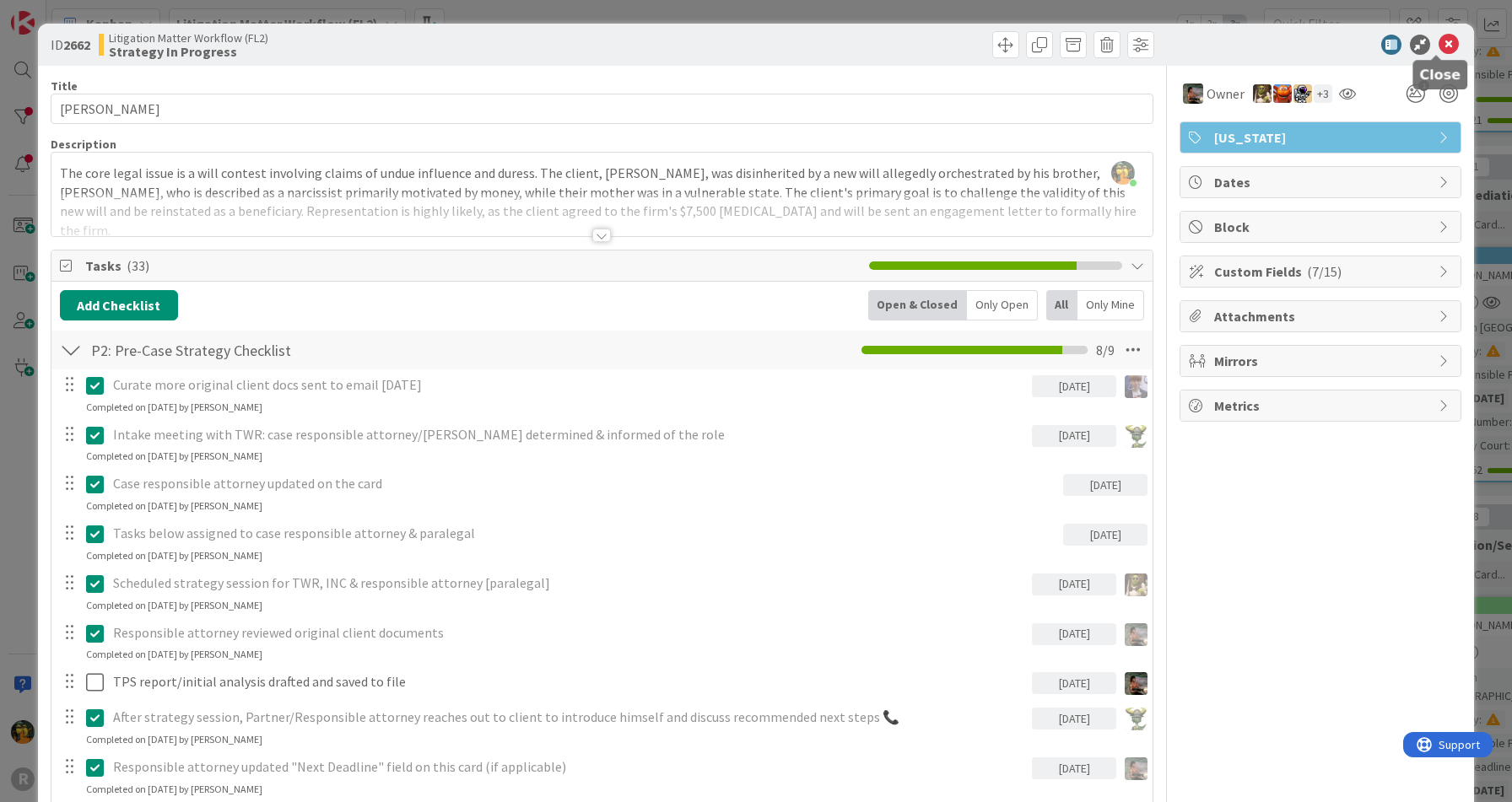
click at [1439, 43] on icon at bounding box center [1449, 45] width 20 height 20
